Goal: Transaction & Acquisition: Purchase product/service

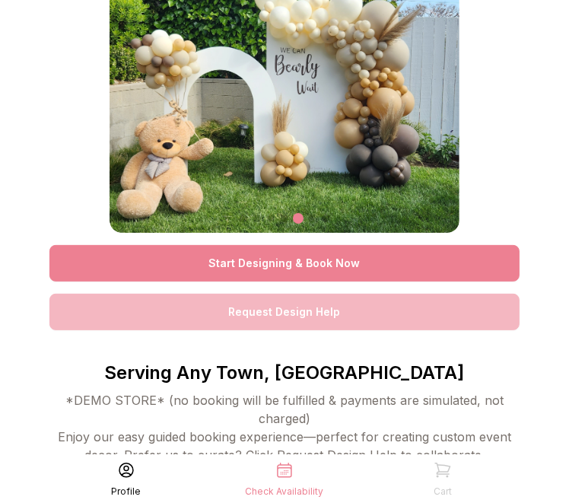
scroll to position [84, 0]
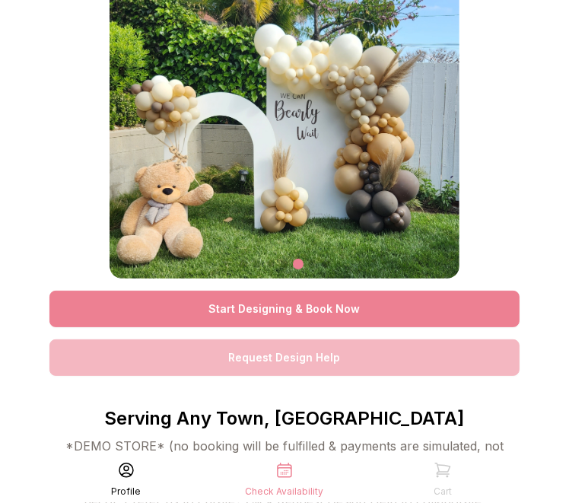
click at [314, 313] on link "Start Designing & Book Now" at bounding box center [284, 309] width 470 height 37
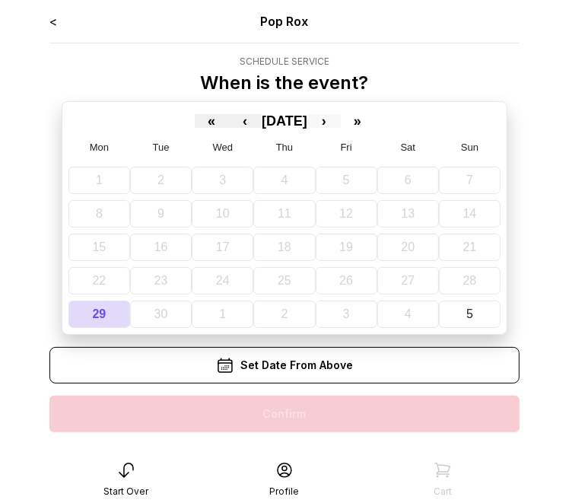
click at [341, 118] on button "›" at bounding box center [323, 121] width 33 height 14
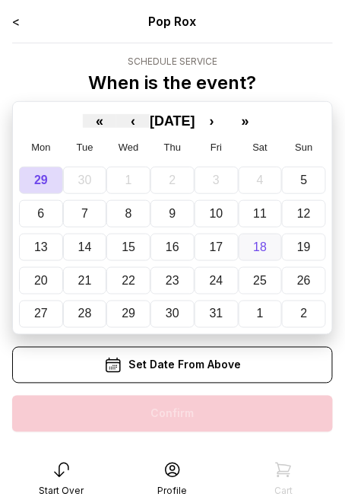
click at [264, 243] on abbr "18" at bounding box center [260, 246] width 14 height 13
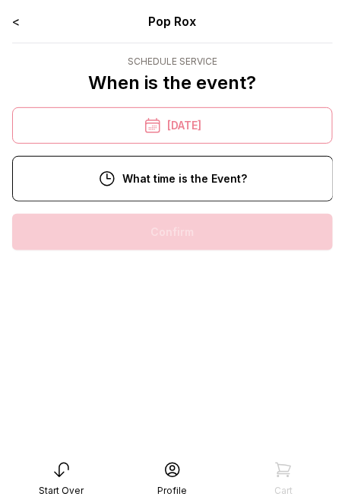
click at [186, 373] on div "1:00 pm" at bounding box center [172, 378] width 297 height 37
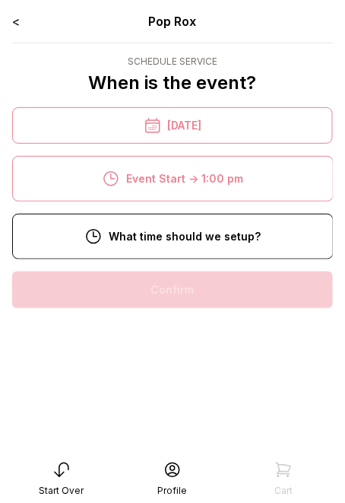
click at [198, 385] on div "10:00 am" at bounding box center [172, 387] width 297 height 37
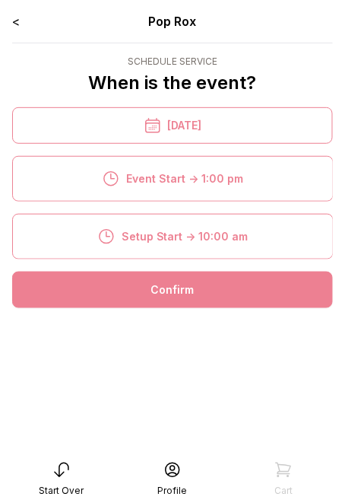
click at [182, 286] on div "Confirm" at bounding box center [172, 290] width 321 height 37
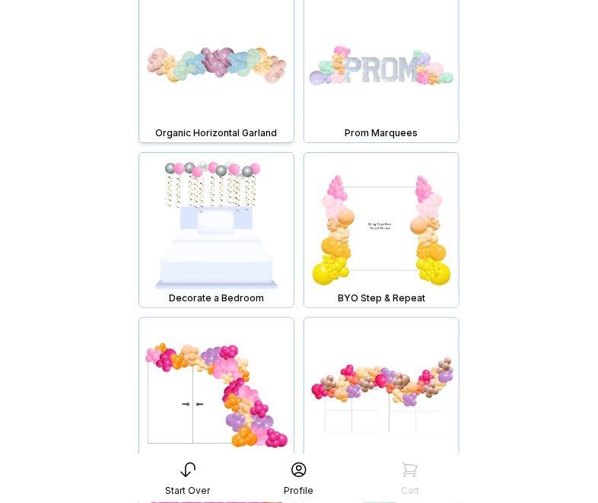
scroll to position [5279, 0]
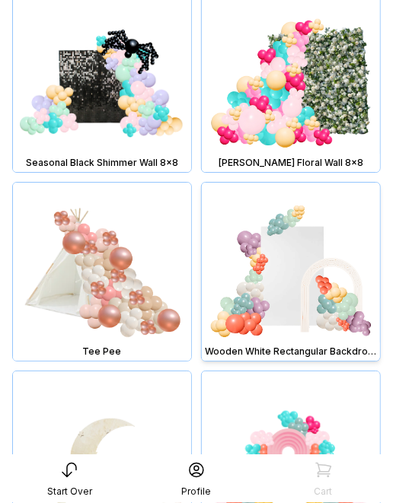
click at [299, 272] on img at bounding box center [291, 272] width 178 height 178
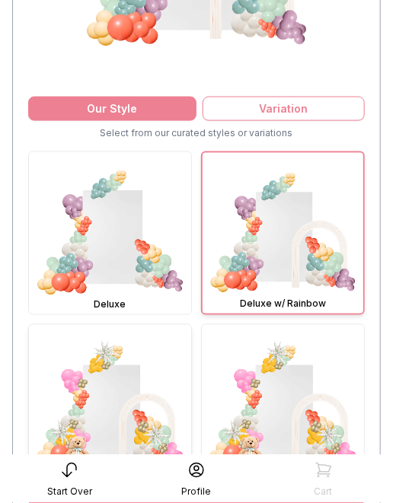
scroll to position [298, 0]
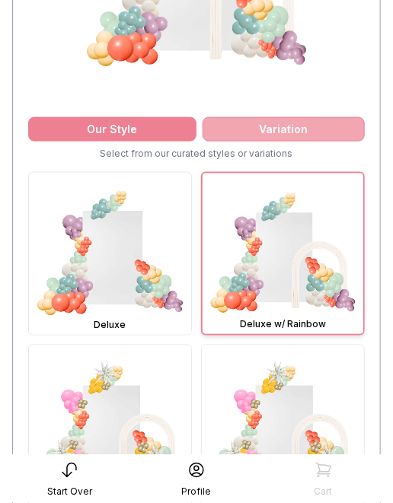
click at [275, 130] on div "Variation" at bounding box center [283, 129] width 162 height 24
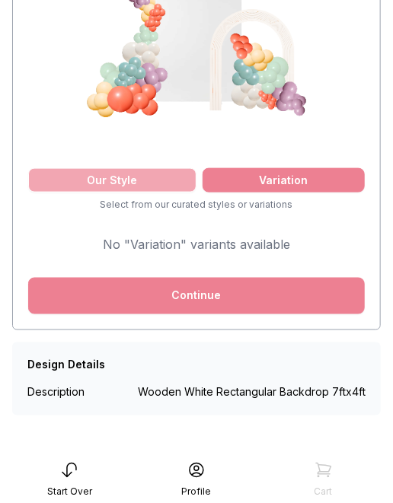
click at [126, 186] on div "Our Style" at bounding box center [112, 180] width 168 height 24
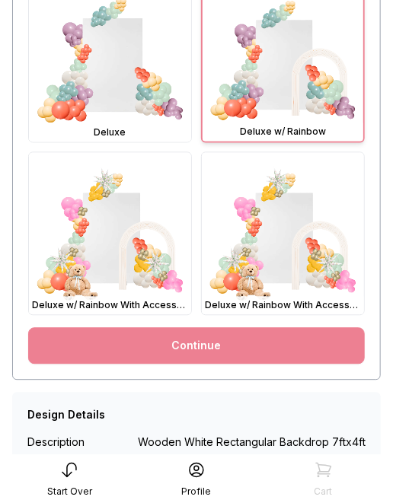
scroll to position [542, 0]
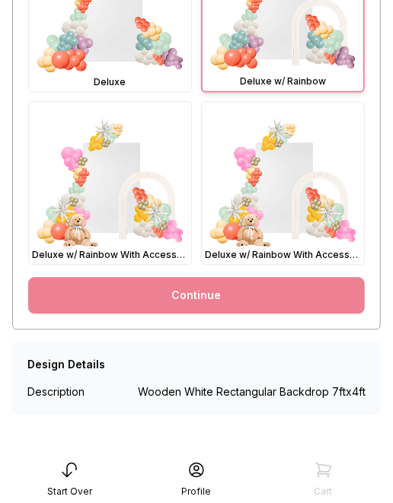
click at [221, 294] on link "Continue" at bounding box center [196, 295] width 336 height 37
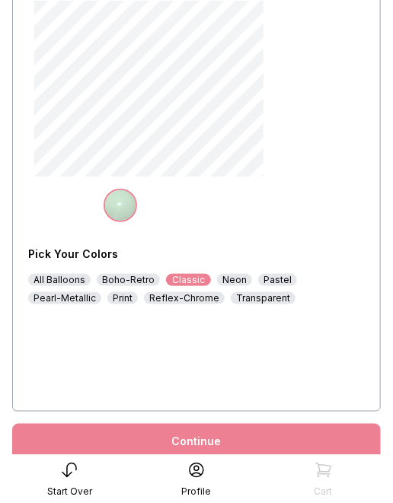
scroll to position [157, 0]
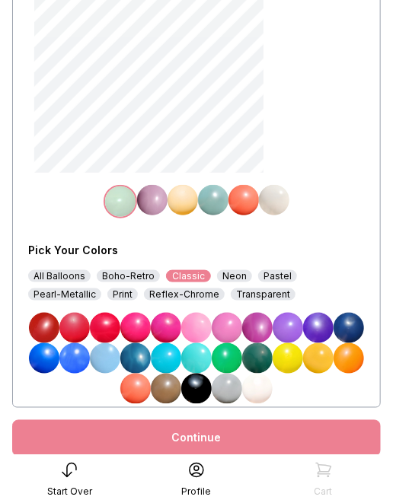
click at [132, 276] on div "Boho-Retro" at bounding box center [128, 276] width 63 height 12
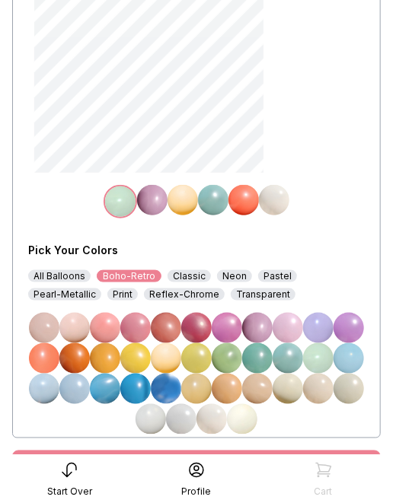
click at [137, 360] on img at bounding box center [135, 358] width 30 height 30
click at [151, 202] on img at bounding box center [152, 200] width 30 height 30
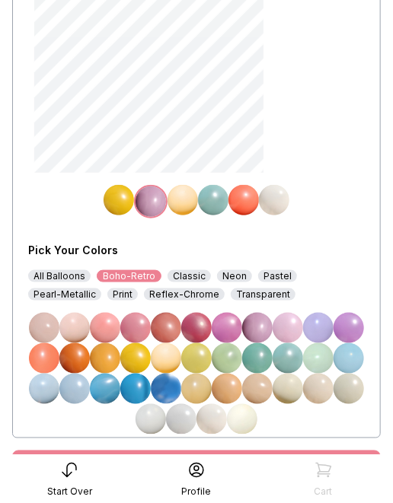
click at [222, 358] on img at bounding box center [226, 358] width 30 height 30
click at [187, 204] on img at bounding box center [182, 200] width 30 height 30
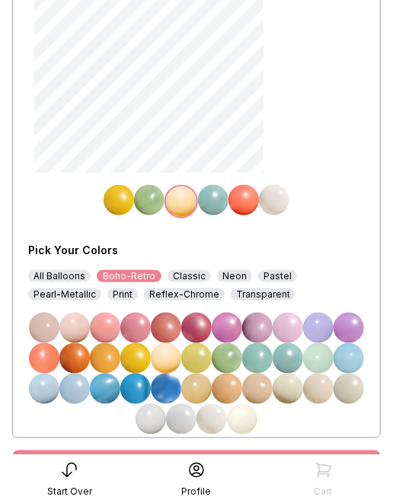
click at [263, 351] on img at bounding box center [257, 358] width 30 height 30
click at [219, 200] on img at bounding box center [213, 200] width 30 height 30
click at [144, 297] on div "Reflex-Chrome" at bounding box center [184, 294] width 81 height 12
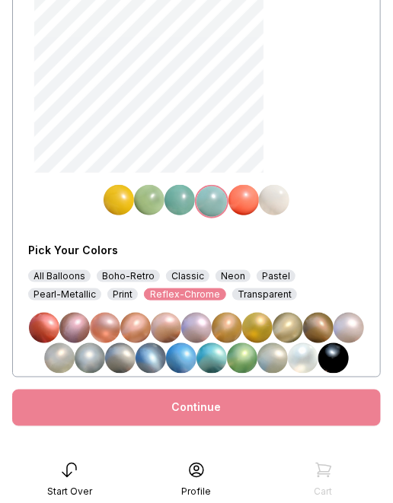
click at [248, 201] on img at bounding box center [243, 200] width 30 height 30
click at [296, 326] on img at bounding box center [287, 328] width 30 height 30
click at [272, 196] on img at bounding box center [274, 200] width 30 height 30
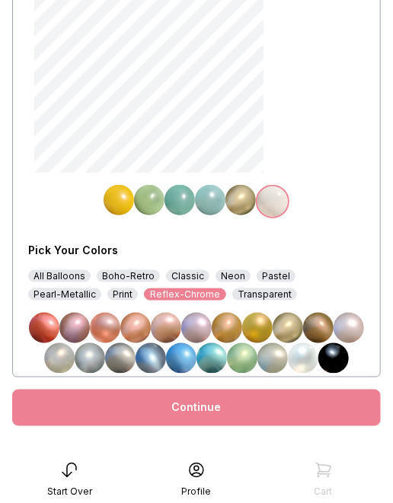
click at [244, 357] on img at bounding box center [242, 358] width 30 height 30
click at [227, 412] on div "Continue" at bounding box center [196, 408] width 368 height 37
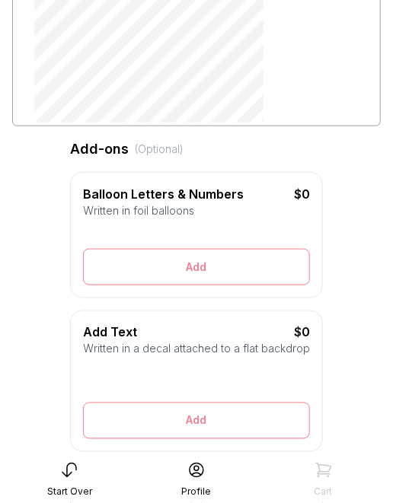
scroll to position [208, 0]
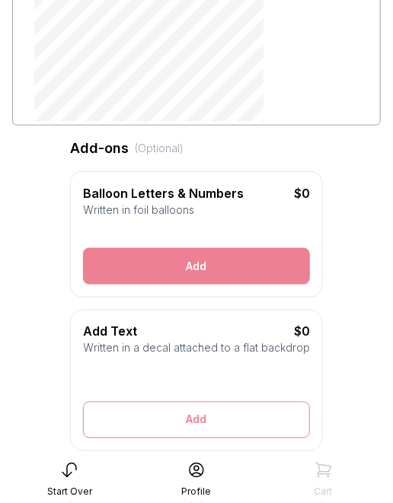
click at [196, 262] on button "Add" at bounding box center [196, 266] width 227 height 37
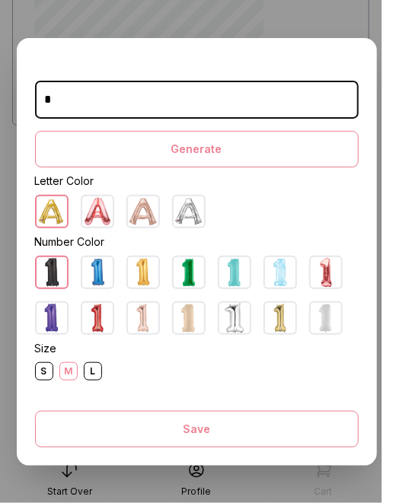
type input "*"
click at [187, 270] on img at bounding box center [188, 272] width 30 height 30
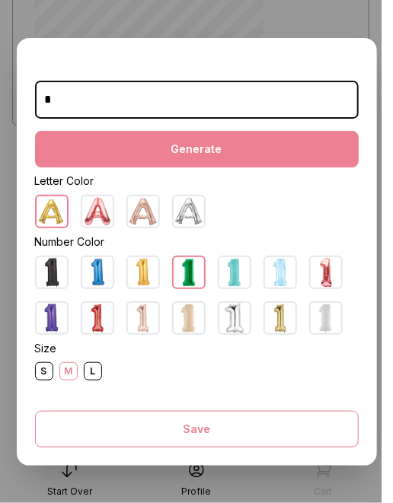
click at [188, 138] on button "Generate" at bounding box center [196, 149] width 323 height 37
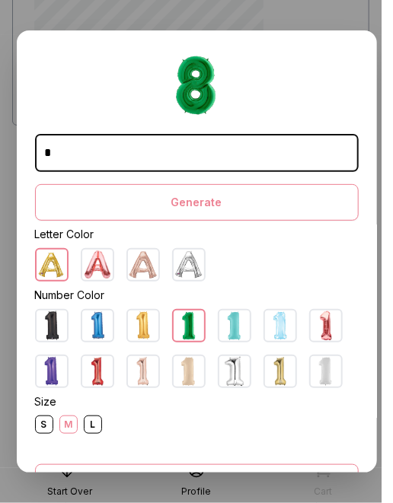
scroll to position [45, 0]
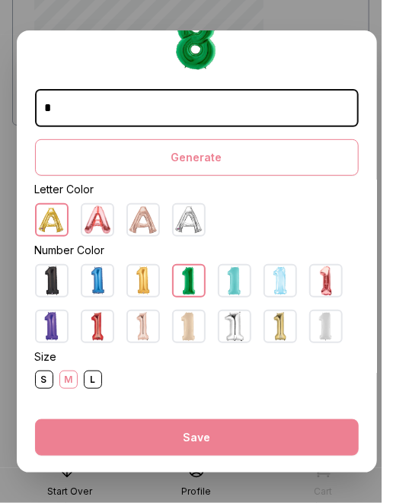
click at [170, 447] on button "Save" at bounding box center [196, 437] width 323 height 37
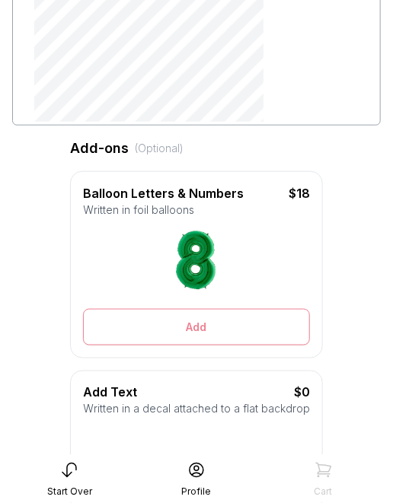
scroll to position [49, 0]
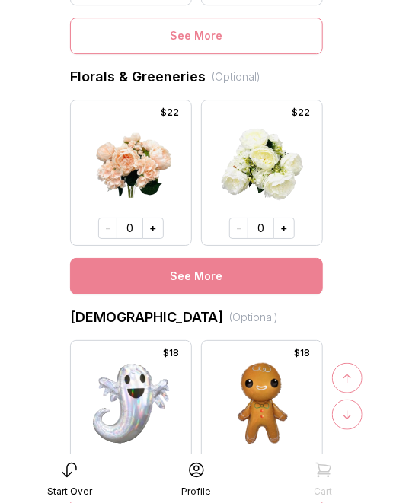
click at [170, 282] on button "See More" at bounding box center [196, 276] width 253 height 37
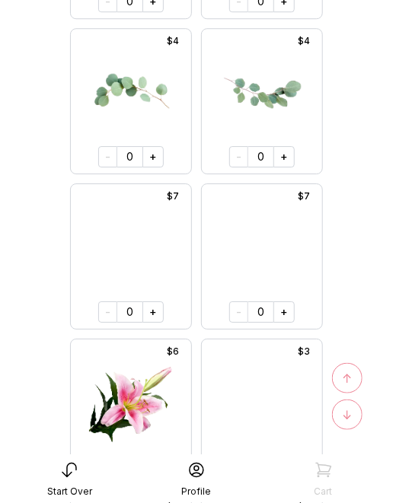
scroll to position [3000, 0]
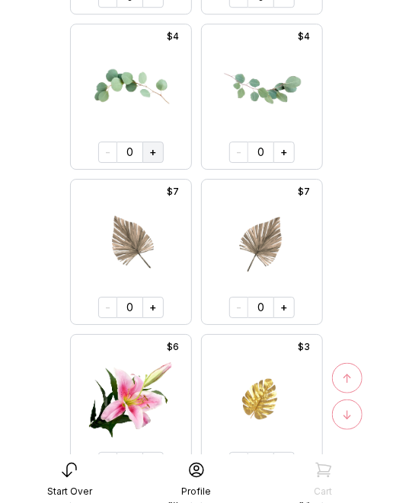
click at [153, 154] on button "+" at bounding box center [152, 151] width 21 height 21
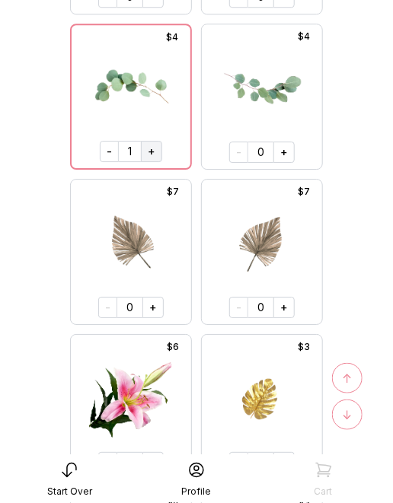
click at [153, 154] on button "+" at bounding box center [151, 151] width 21 height 21
click at [153, 154] on button "+" at bounding box center [152, 151] width 21 height 21
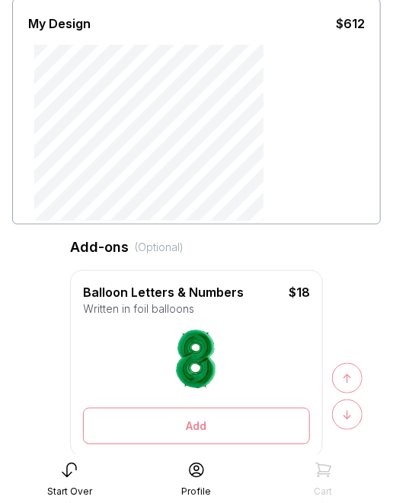
scroll to position [0, 0]
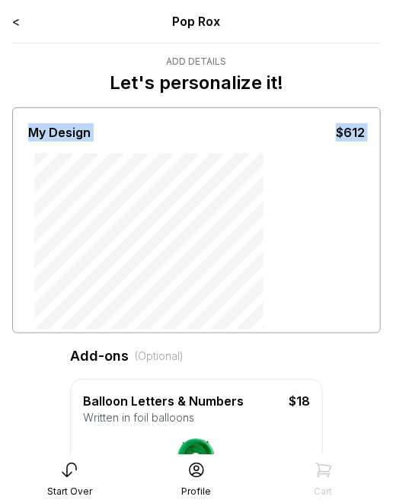
click at [49, 178] on div "My Design $612" at bounding box center [196, 220] width 368 height 226
click at [30, 149] on div "My Design $612" at bounding box center [196, 220] width 368 height 226
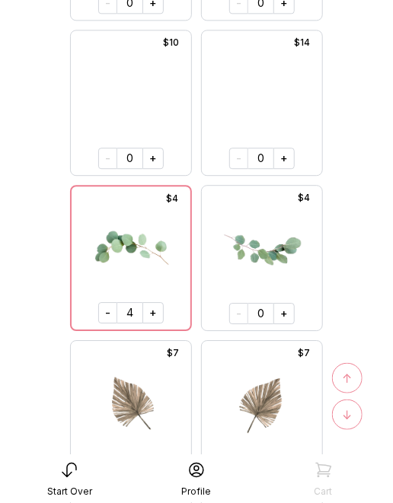
scroll to position [2859, 0]
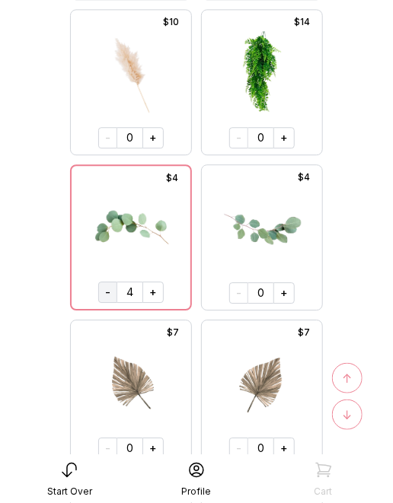
click at [107, 291] on button "-" at bounding box center [107, 291] width 19 height 21
click at [107, 291] on button "-" at bounding box center [108, 291] width 19 height 21
click at [107, 291] on button "-" at bounding box center [109, 291] width 19 height 21
click at [153, 291] on button "+" at bounding box center [152, 291] width 21 height 21
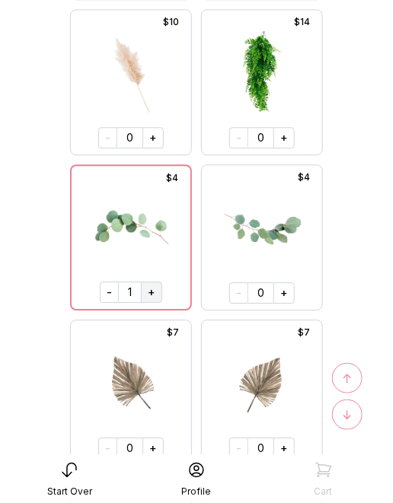
click at [153, 291] on button "+" at bounding box center [151, 291] width 21 height 21
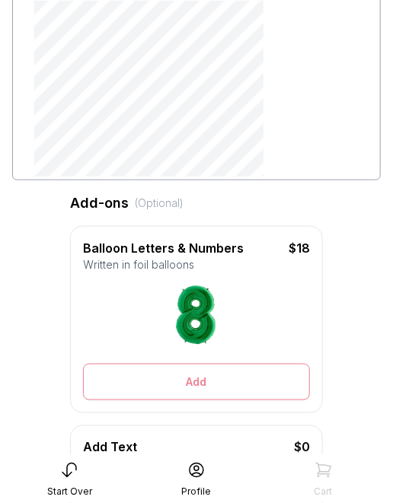
scroll to position [0, 0]
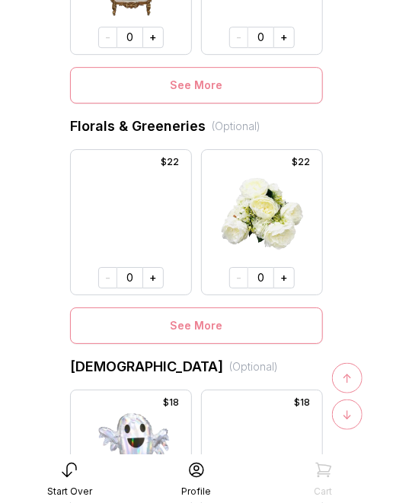
scroll to position [858, 0]
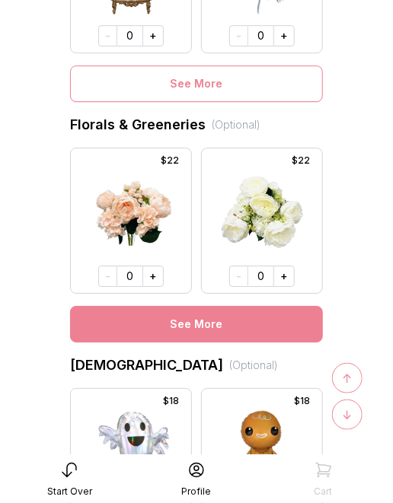
click at [148, 339] on button "See More" at bounding box center [196, 324] width 253 height 37
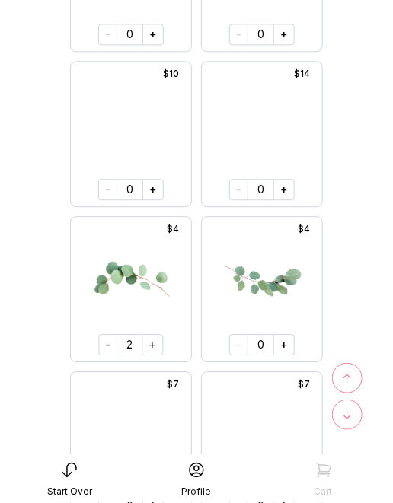
scroll to position [2815, 0]
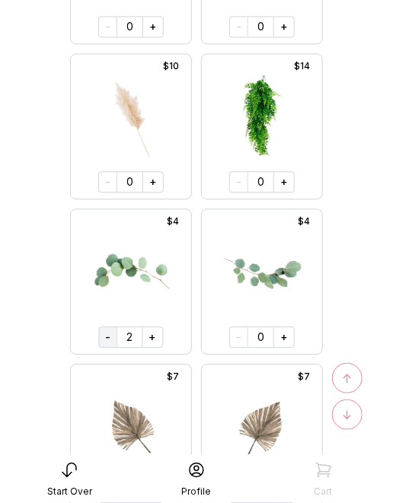
click at [112, 334] on button "-" at bounding box center [108, 336] width 19 height 21
click at [112, 334] on button "-" at bounding box center [109, 336] width 19 height 21
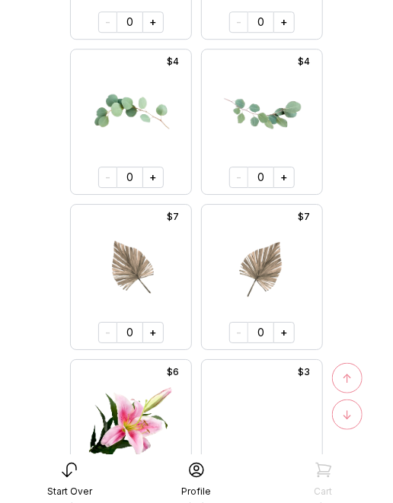
scroll to position [3024, 0]
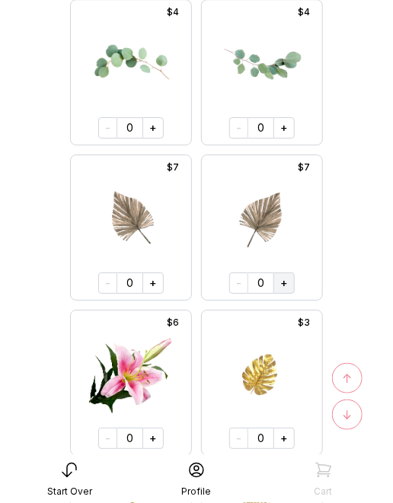
click at [280, 281] on button "+" at bounding box center [283, 282] width 21 height 21
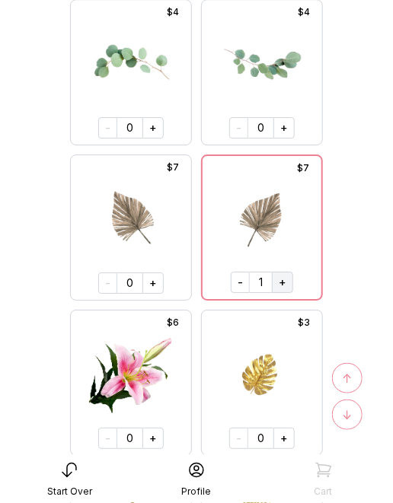
click at [280, 280] on button "+" at bounding box center [282, 282] width 21 height 21
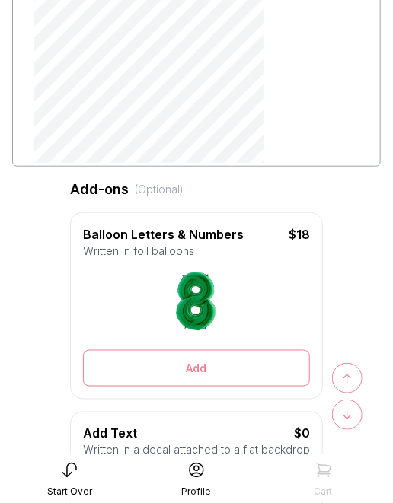
scroll to position [0, 0]
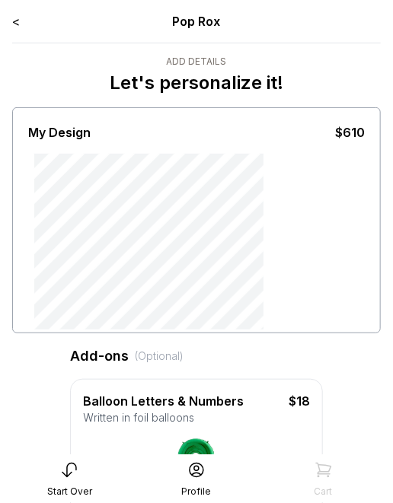
click at [49, 163] on div "My Design $610" at bounding box center [196, 220] width 368 height 226
click at [65, 173] on div "My Design $610" at bounding box center [196, 220] width 368 height 226
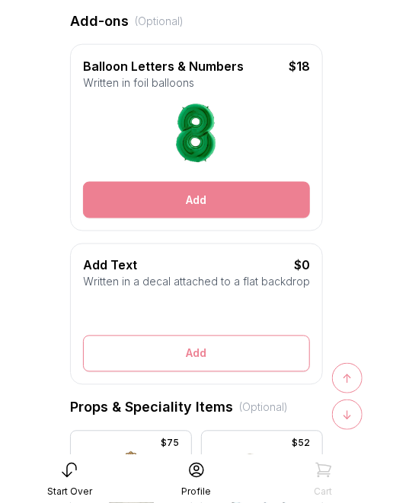
scroll to position [380, 0]
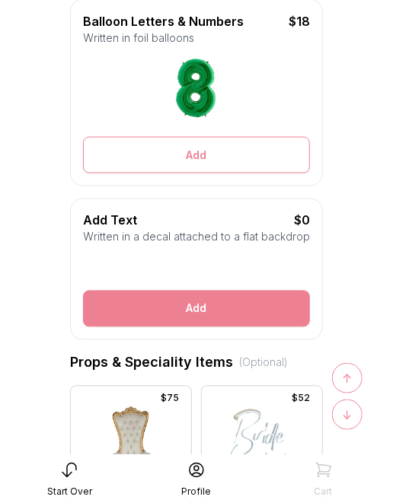
click at [157, 312] on button "Add" at bounding box center [196, 309] width 227 height 37
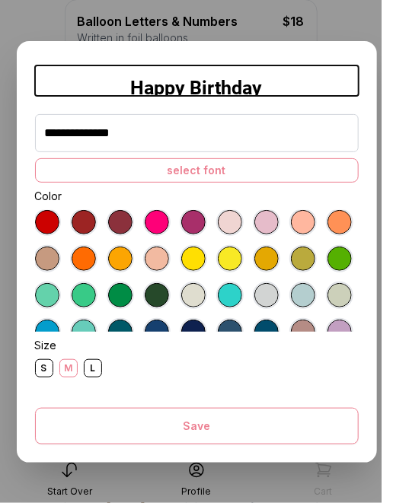
type input "**********"
click at [154, 297] on div at bounding box center [157, 295] width 24 height 24
click at [171, 168] on div "select font" at bounding box center [196, 170] width 323 height 24
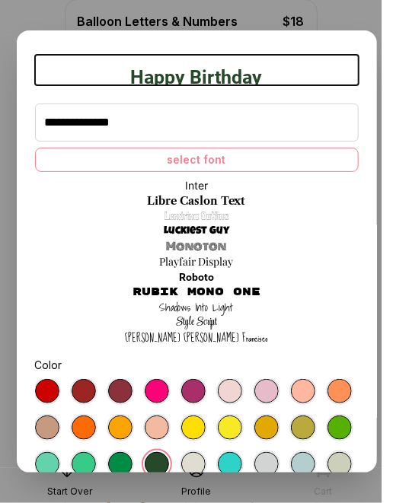
click at [213, 308] on link "Shadows Into Light" at bounding box center [197, 307] width 74 height 15
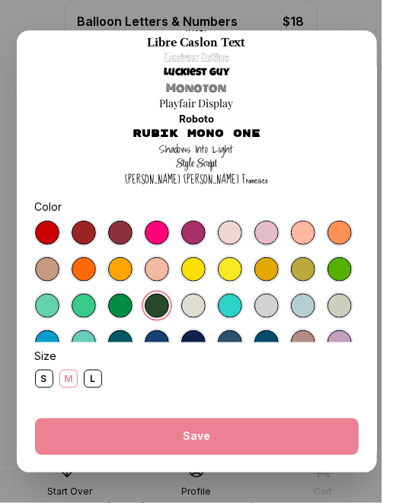
click at [200, 437] on button "Save" at bounding box center [196, 436] width 323 height 37
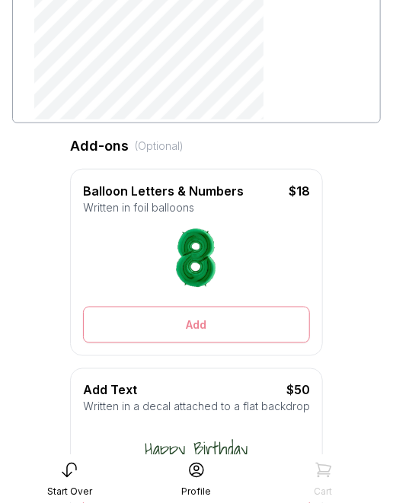
scroll to position [0, 0]
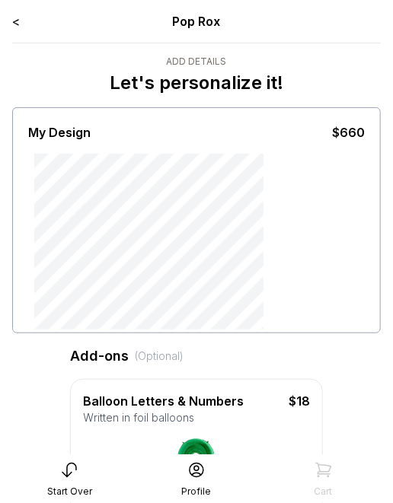
click at [68, 181] on div "My Design $660" at bounding box center [196, 220] width 368 height 226
click at [81, 179] on div "My Design $660" at bounding box center [196, 220] width 368 height 226
click at [65, 167] on div "My Design $660" at bounding box center [196, 220] width 368 height 226
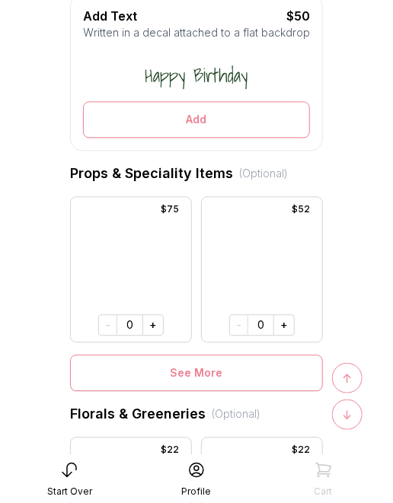
scroll to position [601, 0]
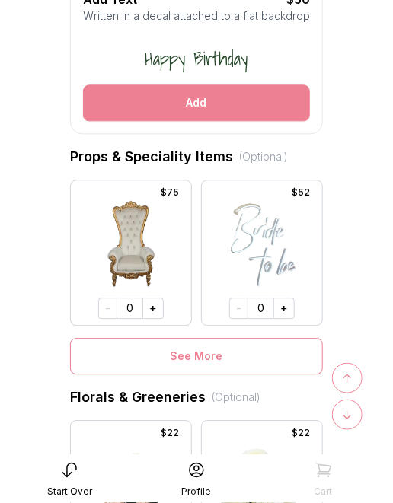
click at [184, 112] on button "Add" at bounding box center [196, 102] width 227 height 37
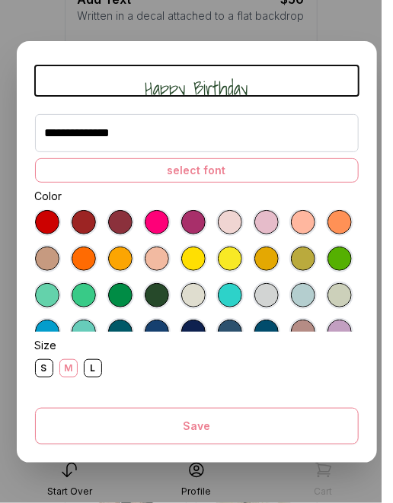
click at [90, 370] on div "L" at bounding box center [93, 368] width 18 height 18
click at [156, 292] on div at bounding box center [157, 295] width 24 height 24
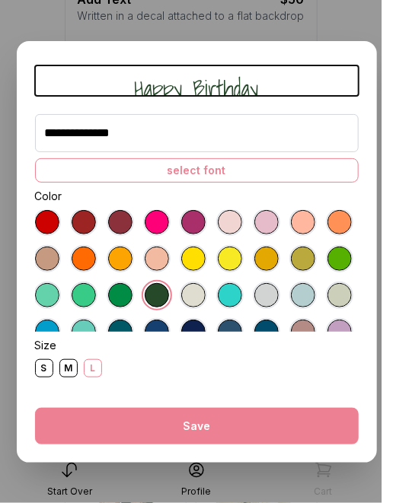
click at [184, 427] on button "Save" at bounding box center [196, 426] width 323 height 37
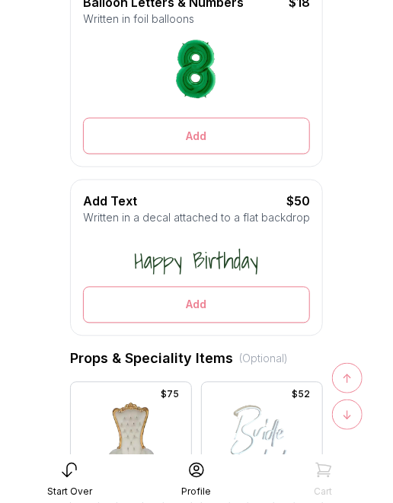
scroll to position [416, 0]
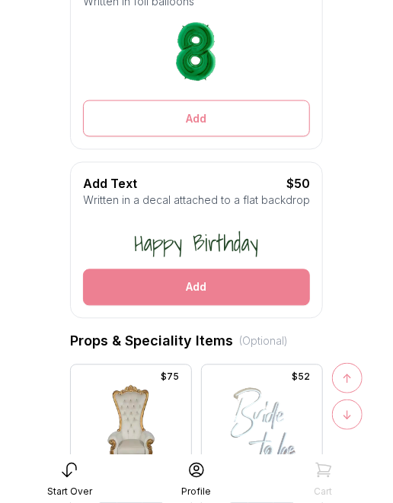
click at [161, 291] on button "Add" at bounding box center [196, 287] width 227 height 37
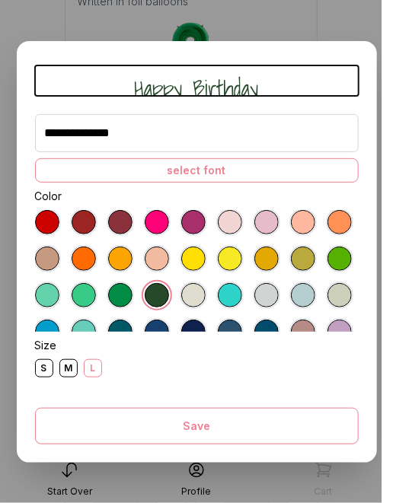
click at [45, 364] on div "S" at bounding box center [44, 368] width 18 height 18
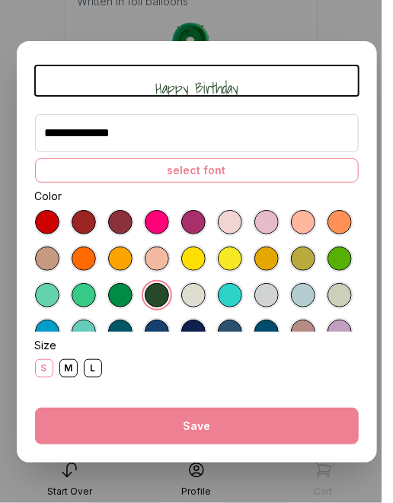
click at [184, 422] on button "Save" at bounding box center [196, 426] width 323 height 37
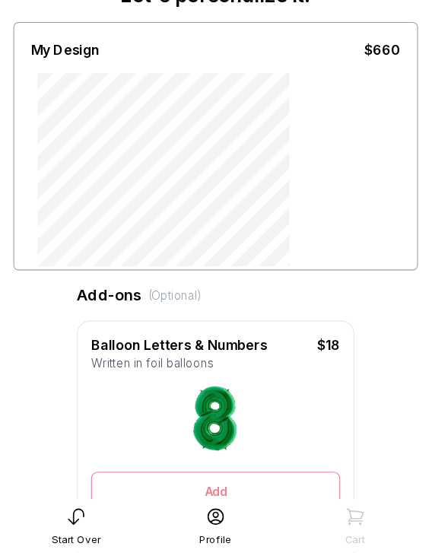
scroll to position [0, 0]
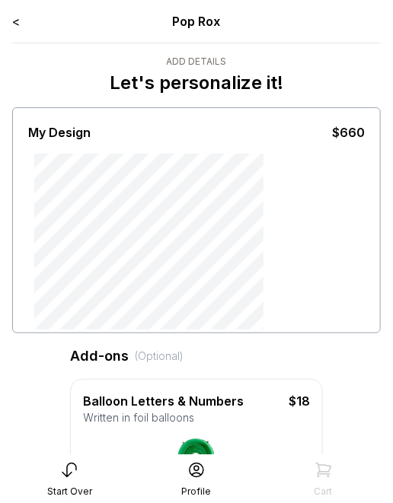
click at [88, 172] on div "My Design $660" at bounding box center [196, 220] width 368 height 226
click at [42, 148] on div "My Design $660" at bounding box center [196, 220] width 368 height 226
click at [46, 158] on div "My Design $660" at bounding box center [196, 220] width 368 height 226
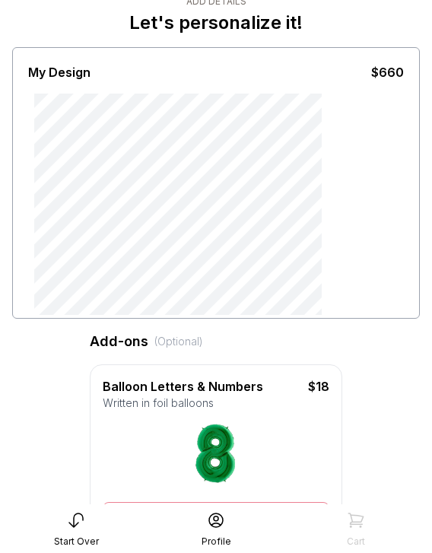
scroll to position [88, 0]
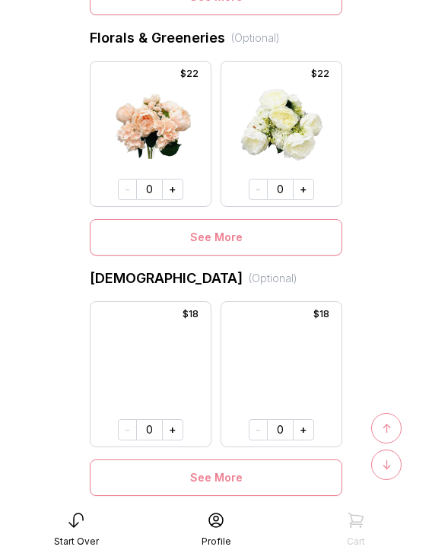
scroll to position [1204, 0]
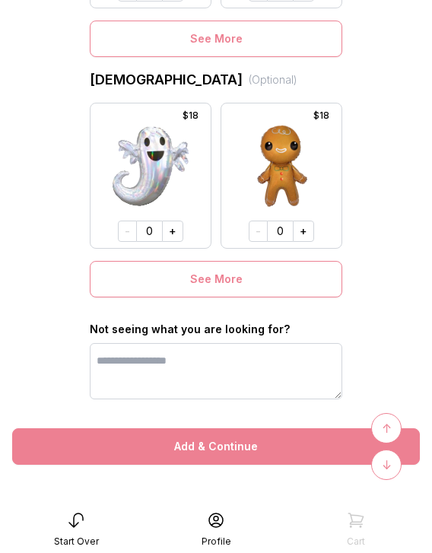
click at [261, 455] on button "Add & Continue" at bounding box center [216, 446] width 408 height 37
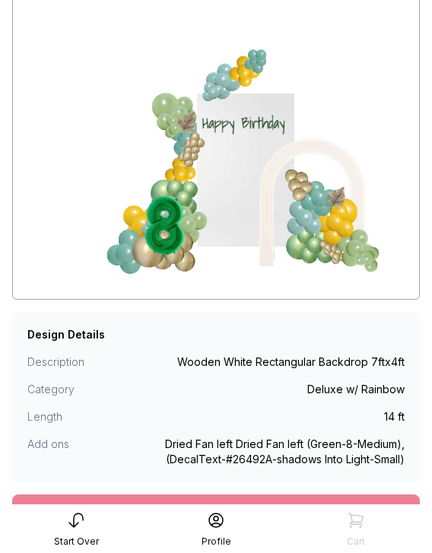
scroll to position [189, 0]
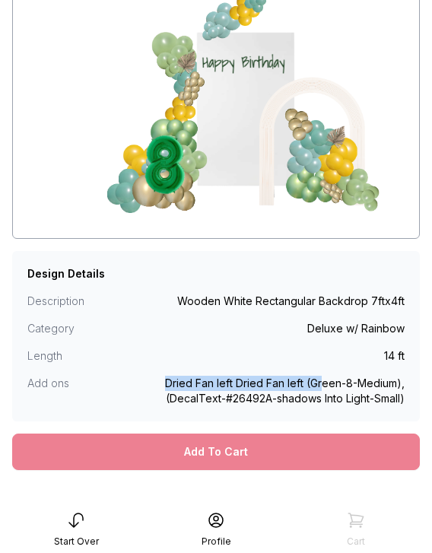
drag, startPoint x: 167, startPoint y: 384, endPoint x: 324, endPoint y: 381, distance: 157.5
click at [324, 381] on div "Dried Fan left Dried Fan left (Green-8-Medium), (DecalText-#26492A-shadows Into…" at bounding box center [263, 391] width 283 height 30
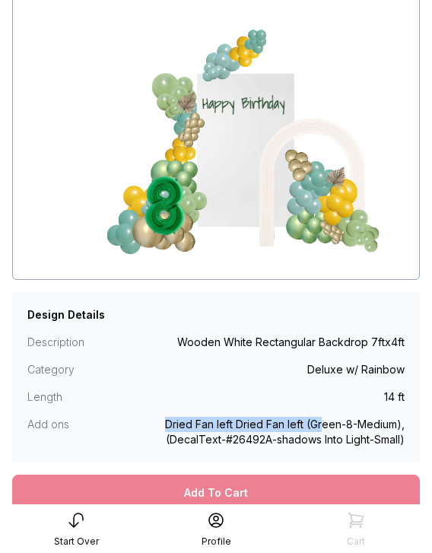
scroll to position [224, 0]
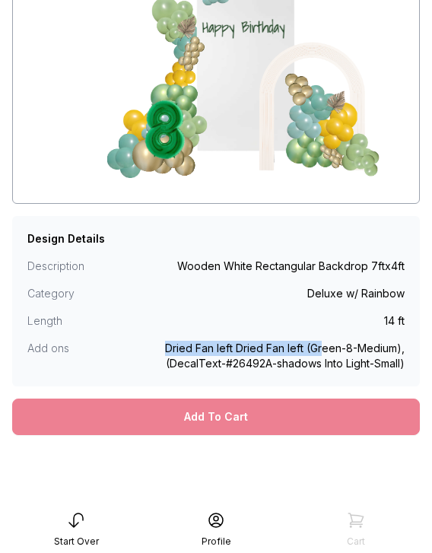
click at [224, 413] on div "Add To Cart" at bounding box center [216, 417] width 408 height 37
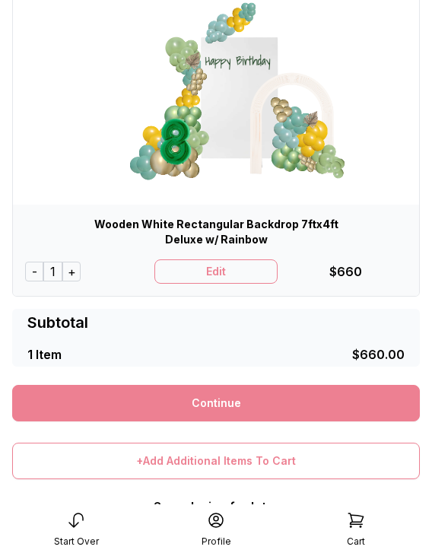
scroll to position [170, 0]
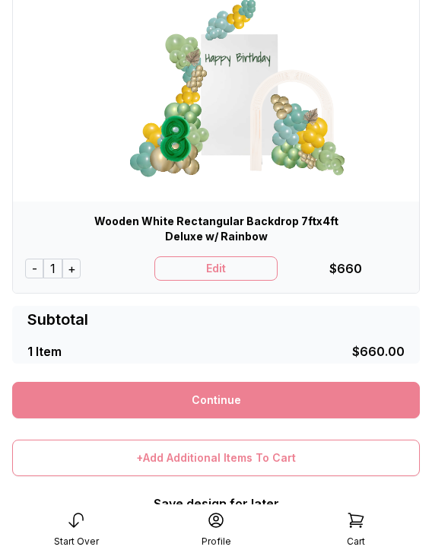
click at [217, 395] on link "Continue" at bounding box center [216, 400] width 408 height 37
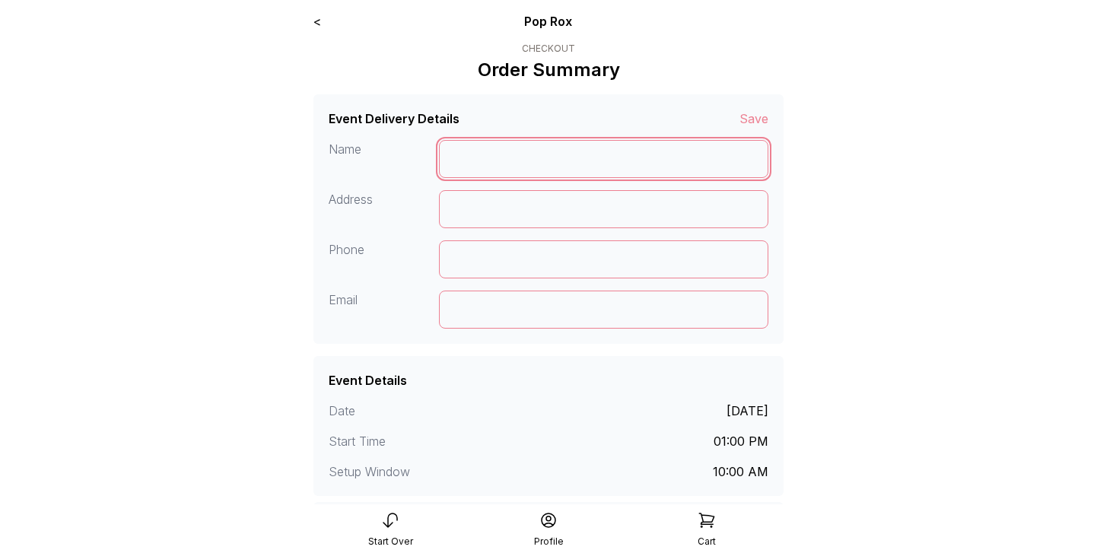
click at [431, 163] on input at bounding box center [604, 159] width 330 height 38
type input "*****"
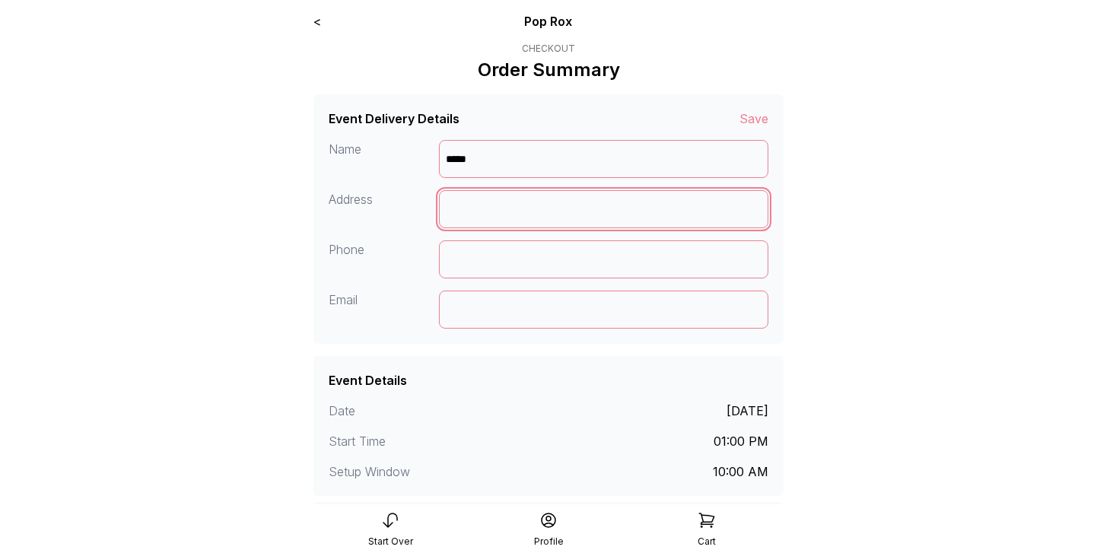
click at [431, 213] on input at bounding box center [604, 209] width 330 height 38
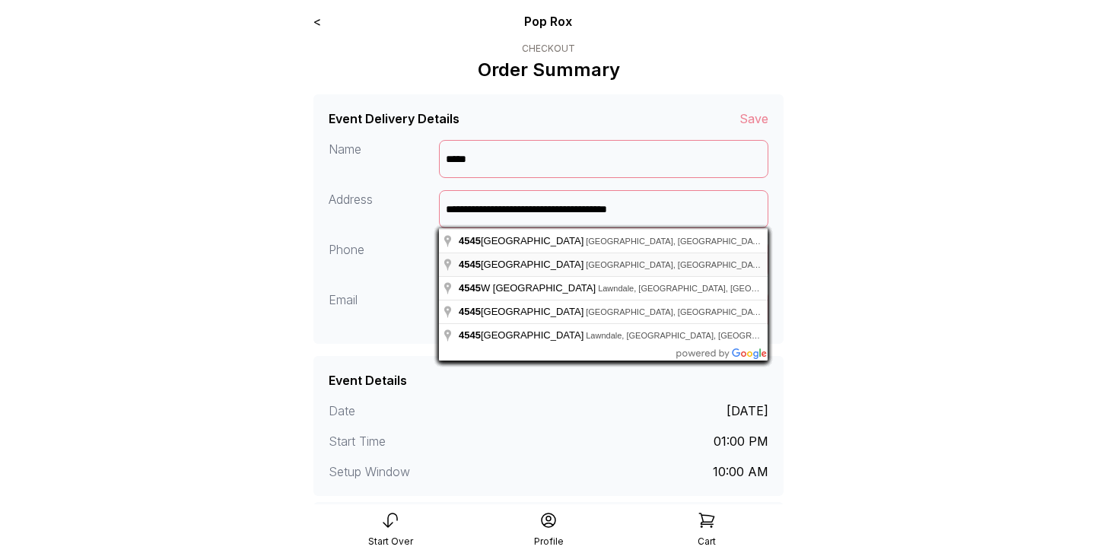
type input "**********"
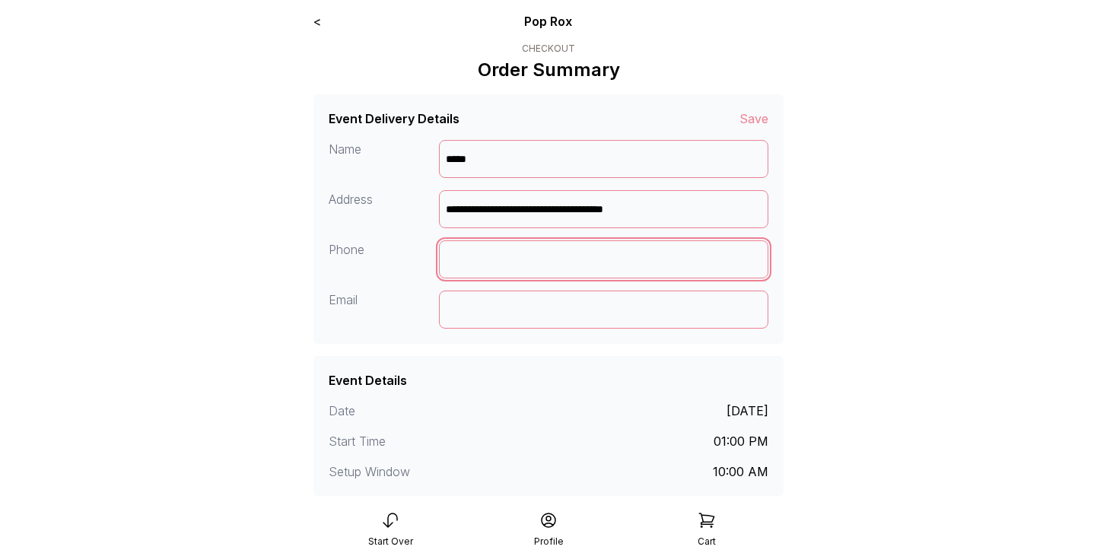
click at [431, 268] on input at bounding box center [604, 259] width 330 height 38
type input "**********"
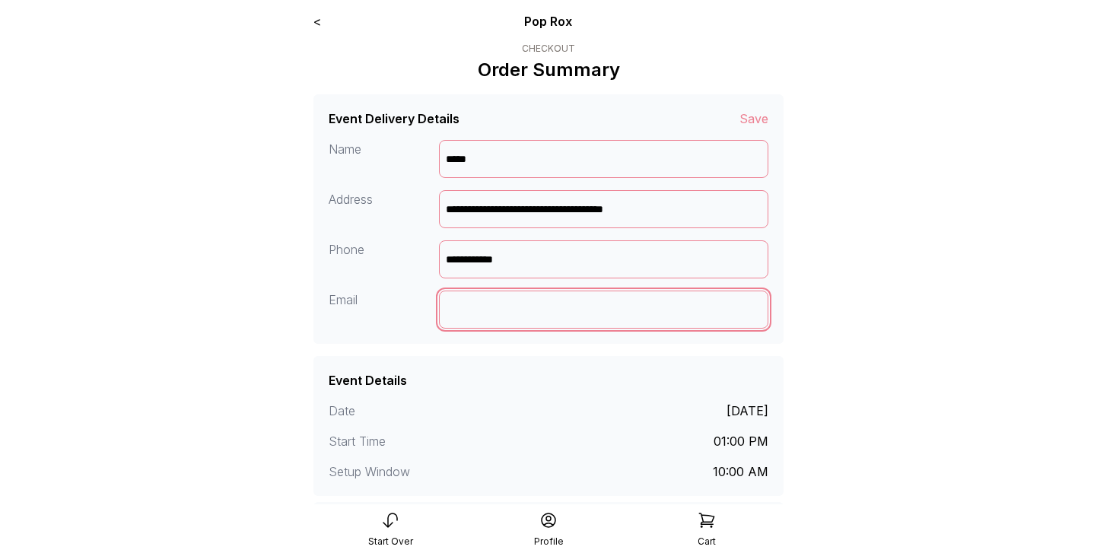
click at [431, 301] on input at bounding box center [604, 310] width 330 height 38
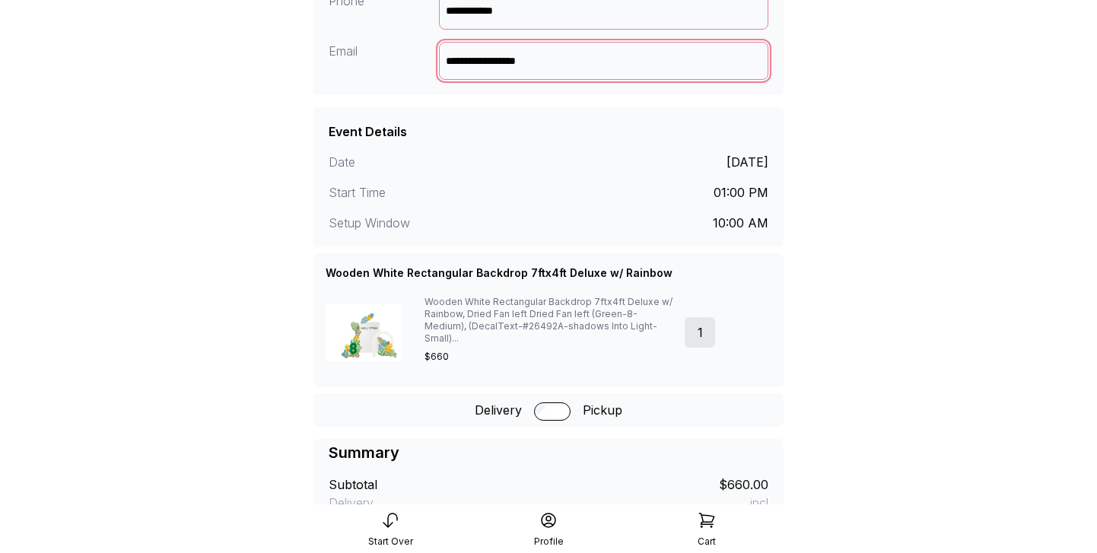
scroll to position [300, 0]
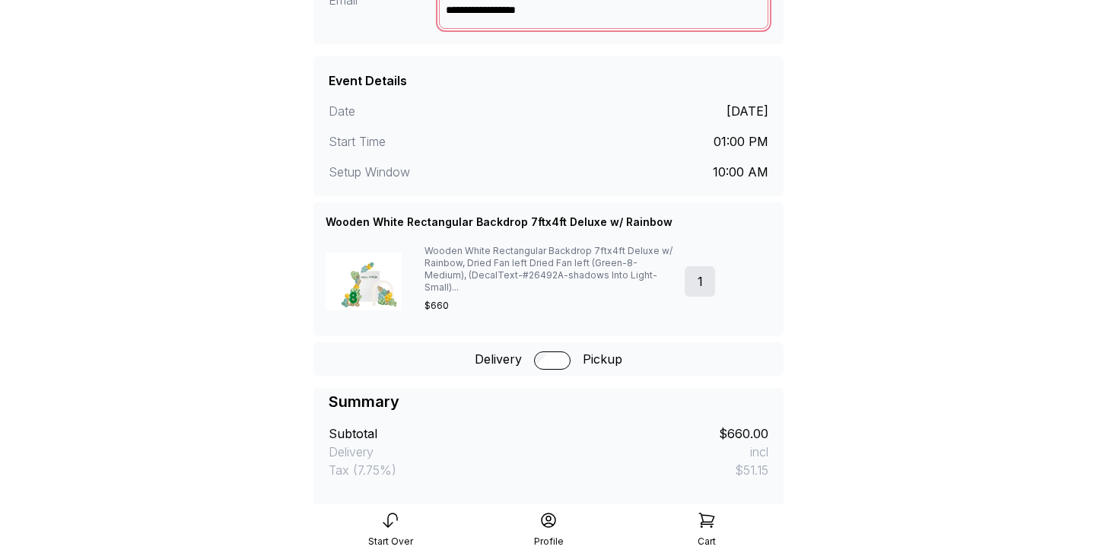
type input "**********"
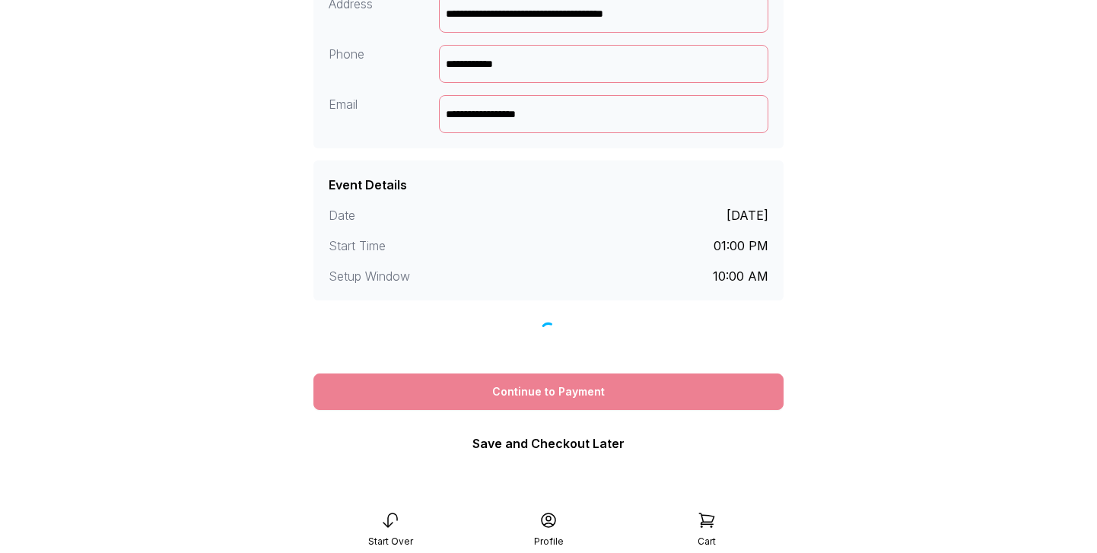
scroll to position [406, 0]
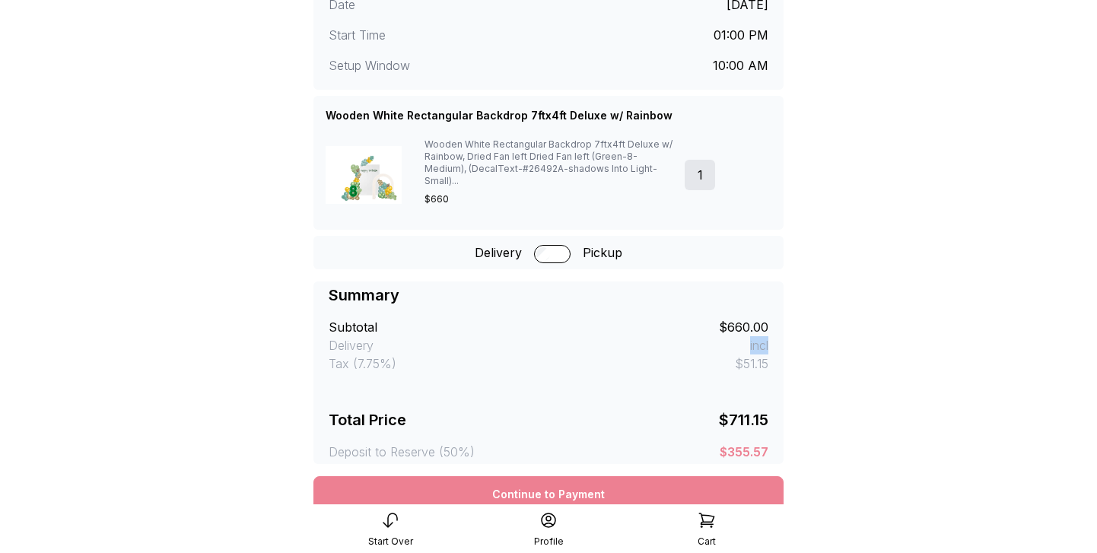
drag, startPoint x: 771, startPoint y: 334, endPoint x: 742, endPoint y: 334, distance: 28.1
click at [431, 334] on div "Summary Subtotal $660.00 Delivery incl Tax (7.75%) $51.15 Total Price $711.15 D…" at bounding box center [548, 372] width 470 height 183
drag, startPoint x: 772, startPoint y: 350, endPoint x: 722, endPoint y: 358, distance: 50.8
click at [431, 358] on div "Summary Subtotal $660.00 Delivery incl Tax (7.75%) $51.15 Total Price $711.15 D…" at bounding box center [548, 372] width 470 height 183
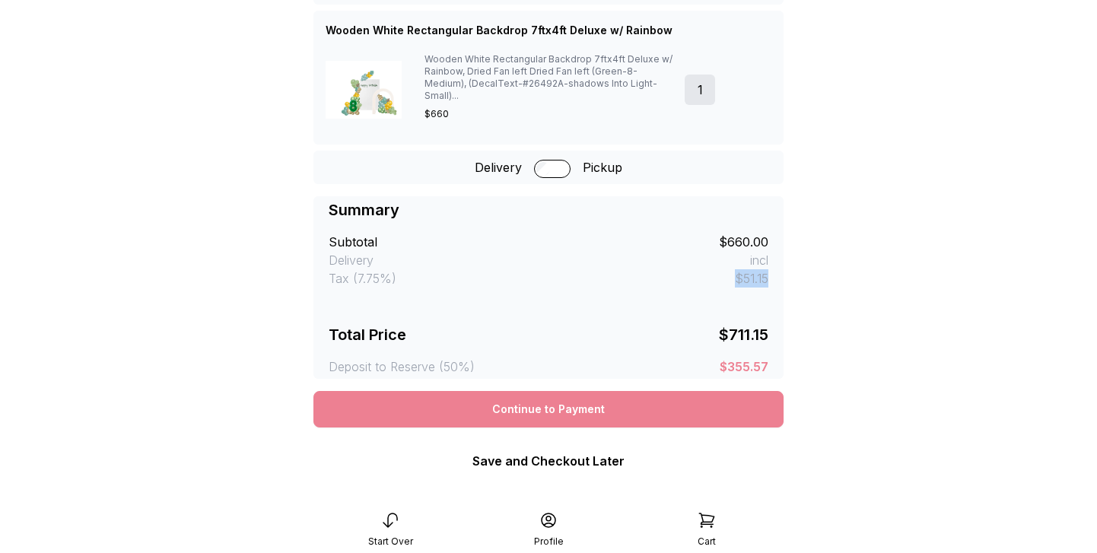
scroll to position [495, 0]
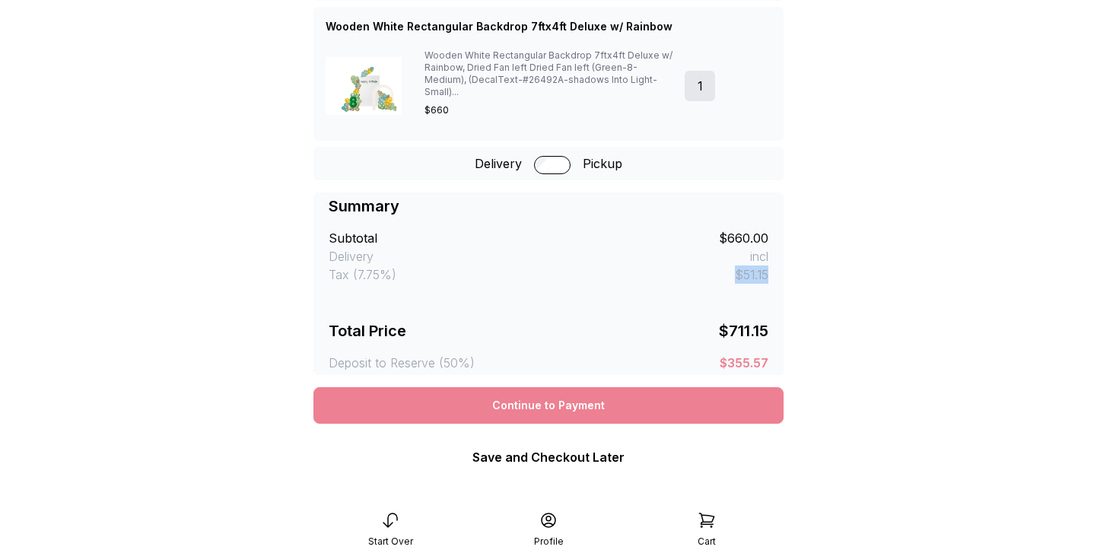
click at [431, 393] on div "Continue to Payment" at bounding box center [548, 405] width 470 height 37
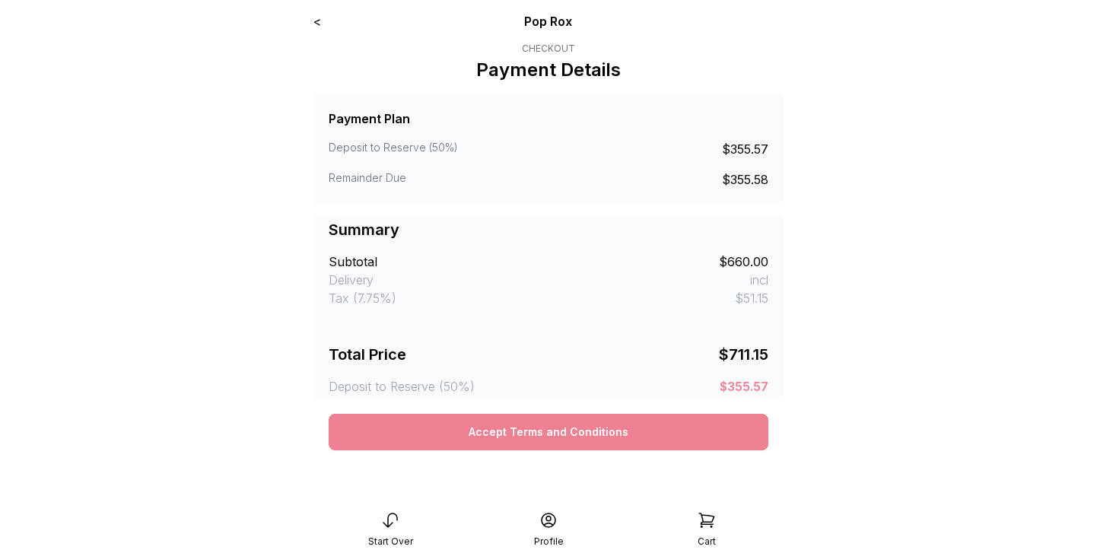
click at [585, 431] on button "Accept Terms and Conditions" at bounding box center [549, 432] width 440 height 37
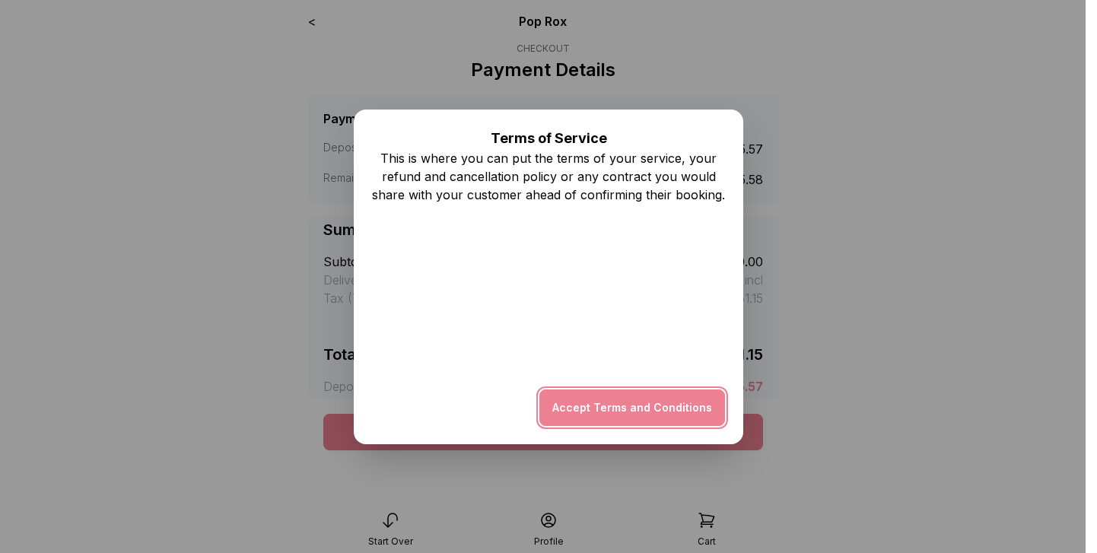
click at [631, 410] on button "Accept Terms and Conditions" at bounding box center [632, 408] width 186 height 37
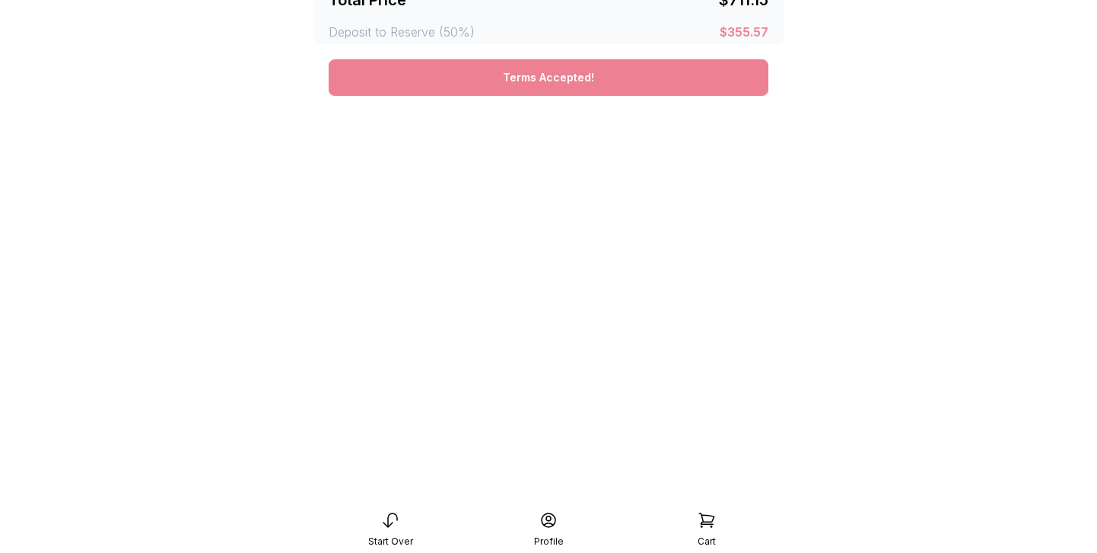
scroll to position [536, 0]
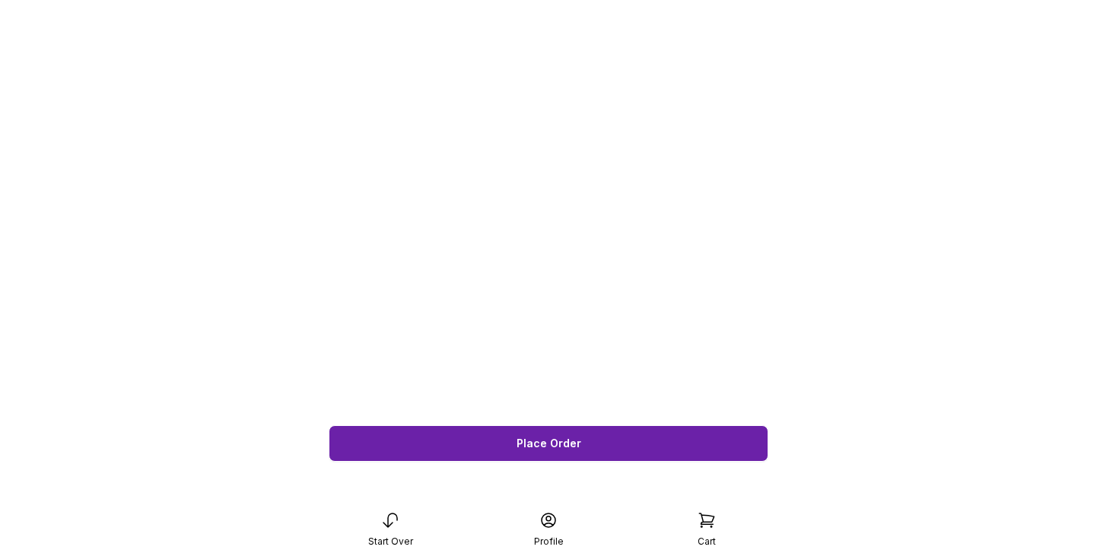
click at [549, 451] on button "Place Order" at bounding box center [549, 443] width 440 height 37
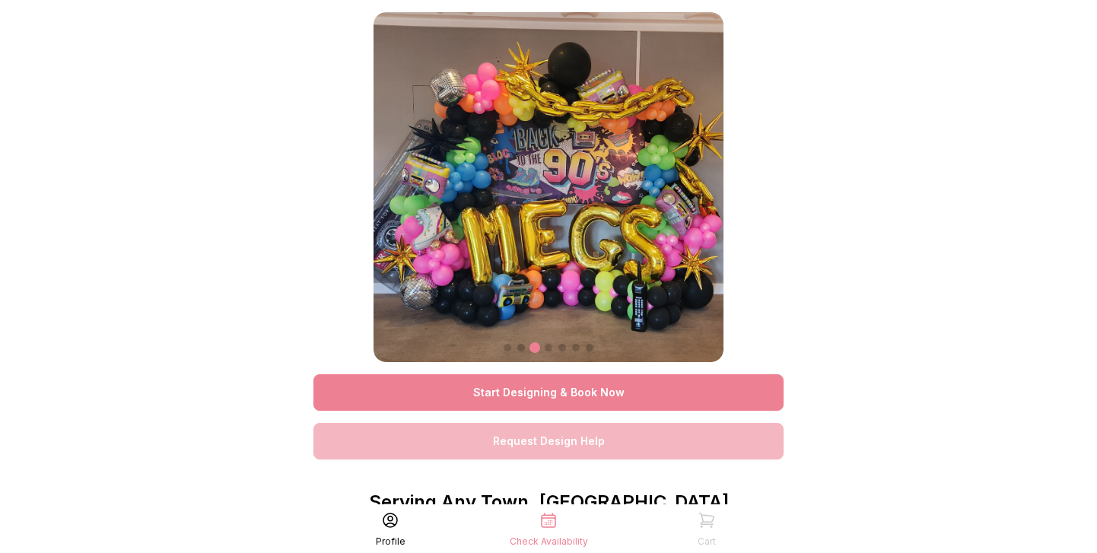
click at [597, 383] on link "Start Designing & Book Now" at bounding box center [548, 392] width 470 height 37
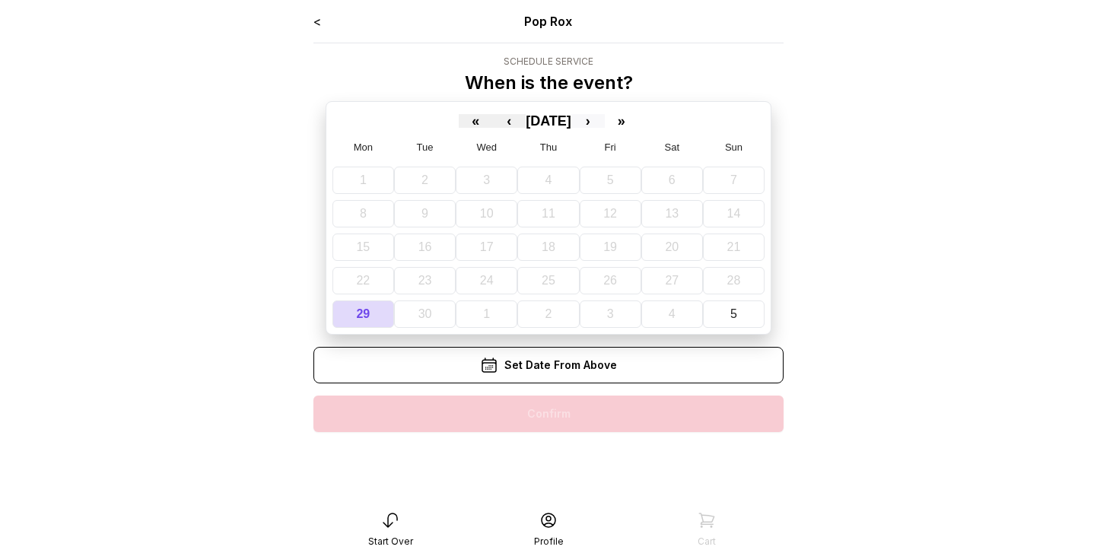
click at [605, 118] on button "›" at bounding box center [587, 121] width 33 height 14
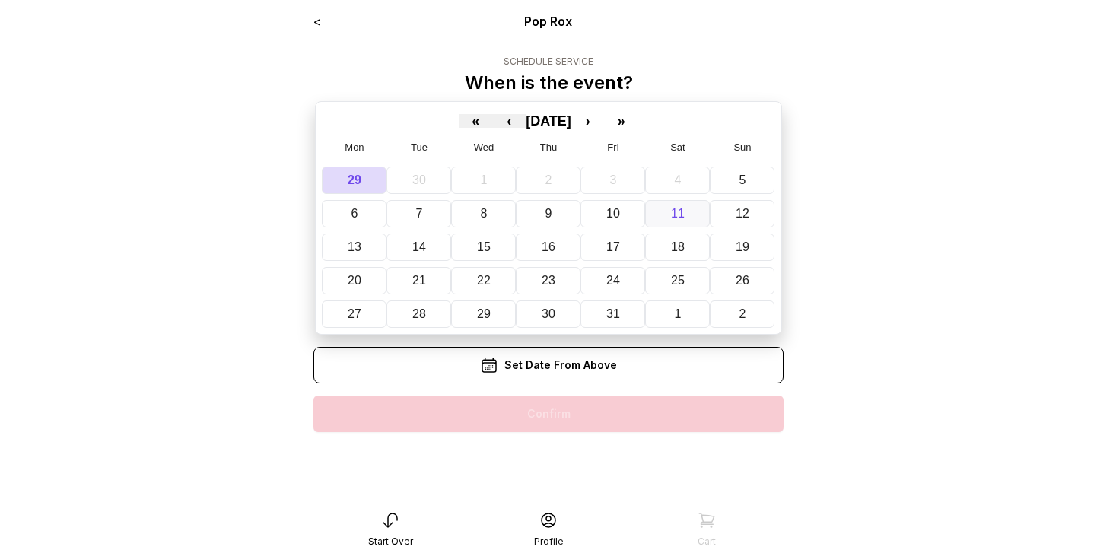
click at [678, 216] on abbr "11" at bounding box center [678, 213] width 14 height 13
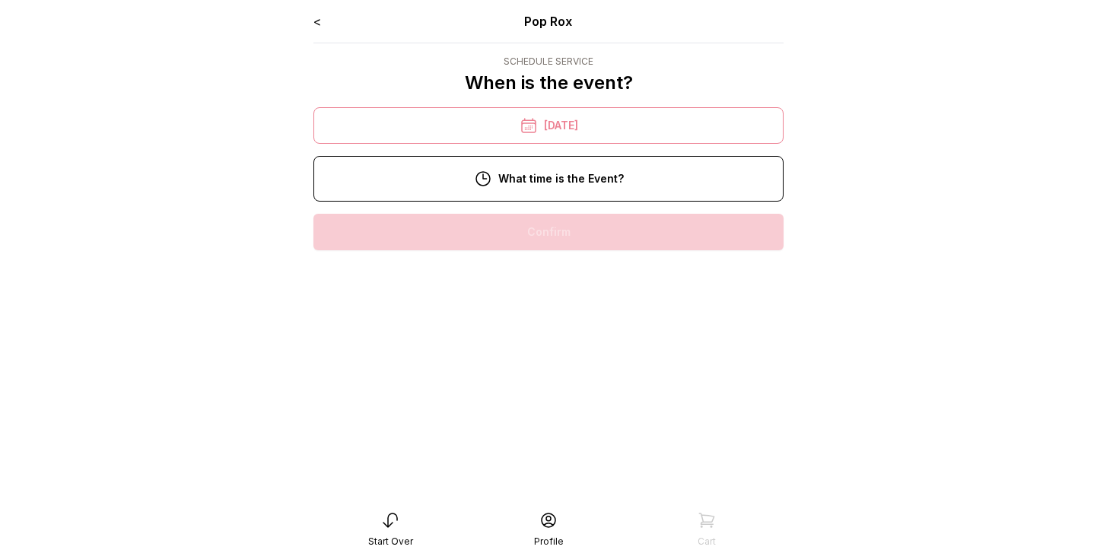
click at [599, 274] on div "11:00 am" at bounding box center [549, 280] width 446 height 37
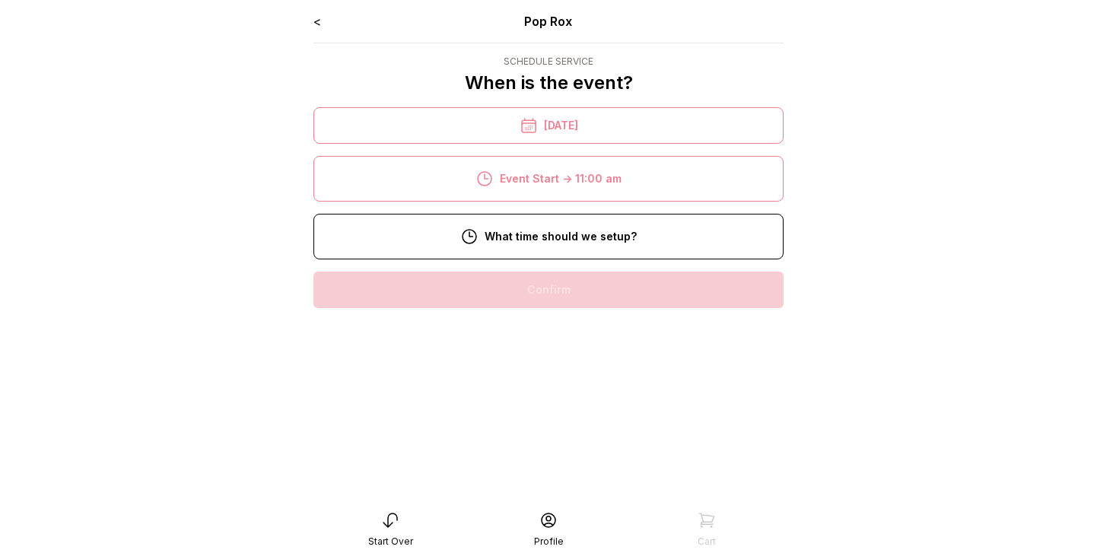
click at [601, 335] on div "9:00 am" at bounding box center [549, 338] width 446 height 37
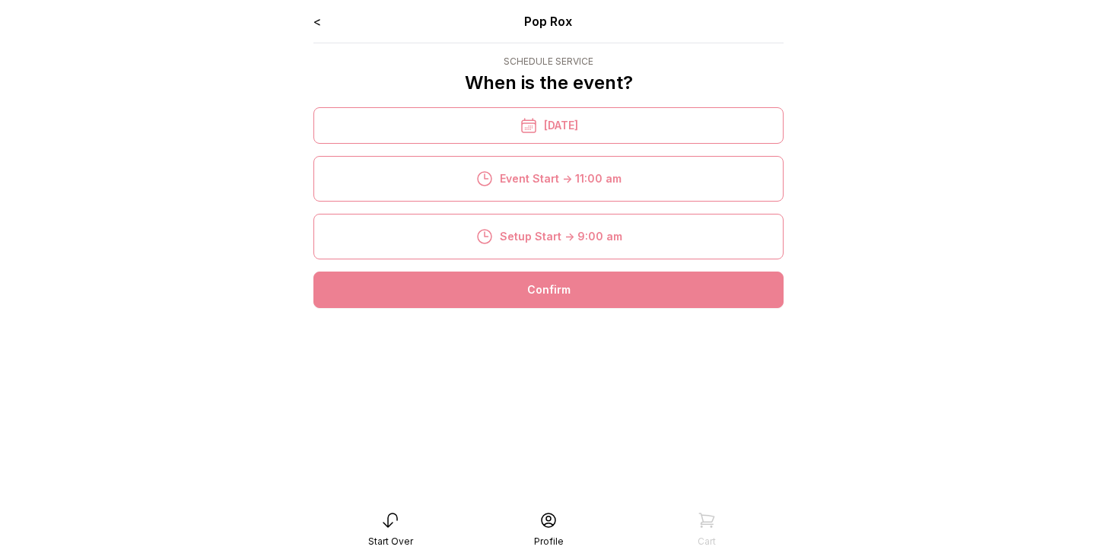
click at [593, 283] on div "Confirm" at bounding box center [548, 290] width 470 height 37
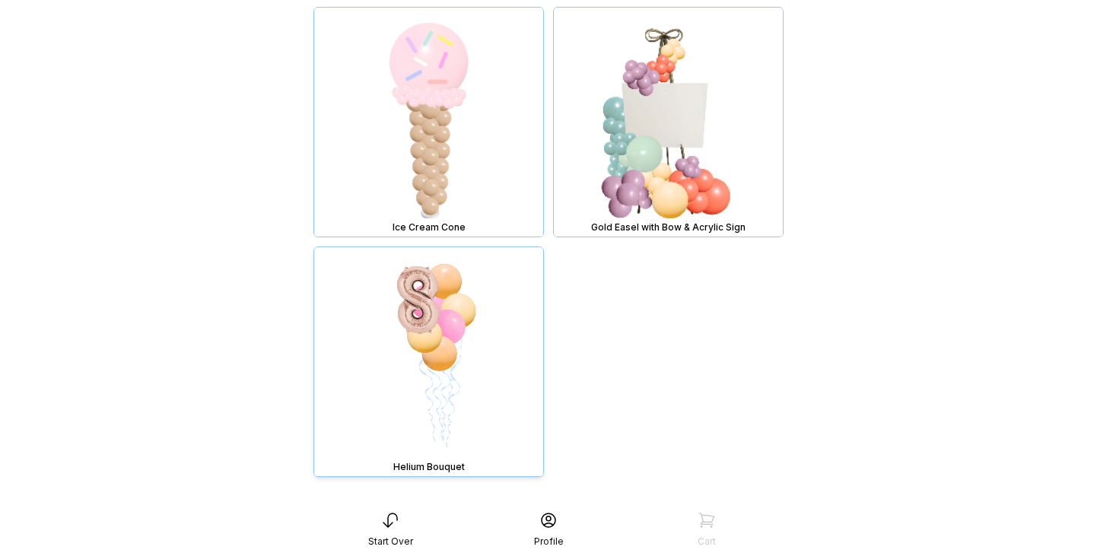
click at [437, 315] on img at bounding box center [428, 361] width 229 height 229
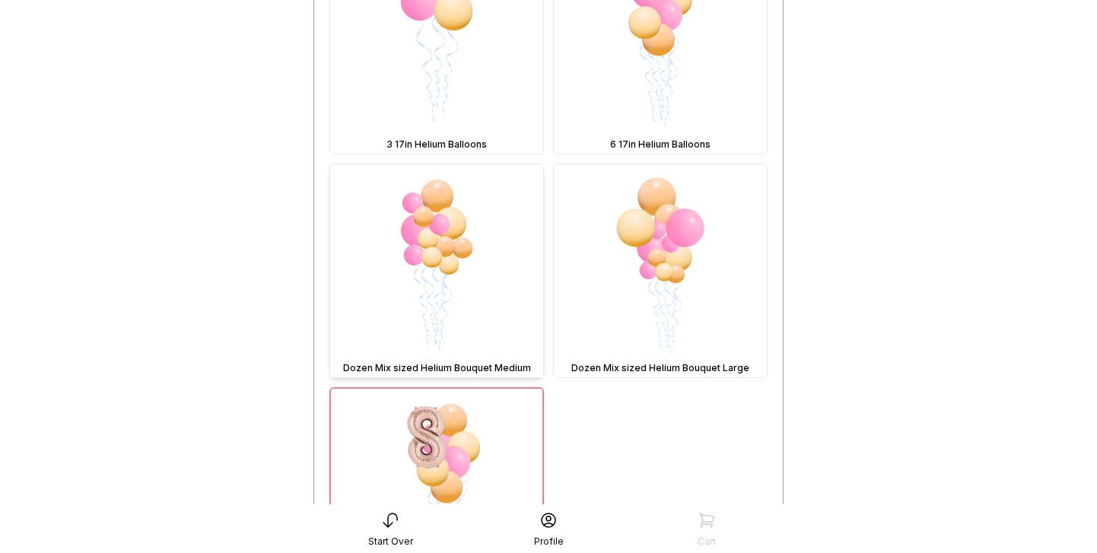
scroll to position [370, 0]
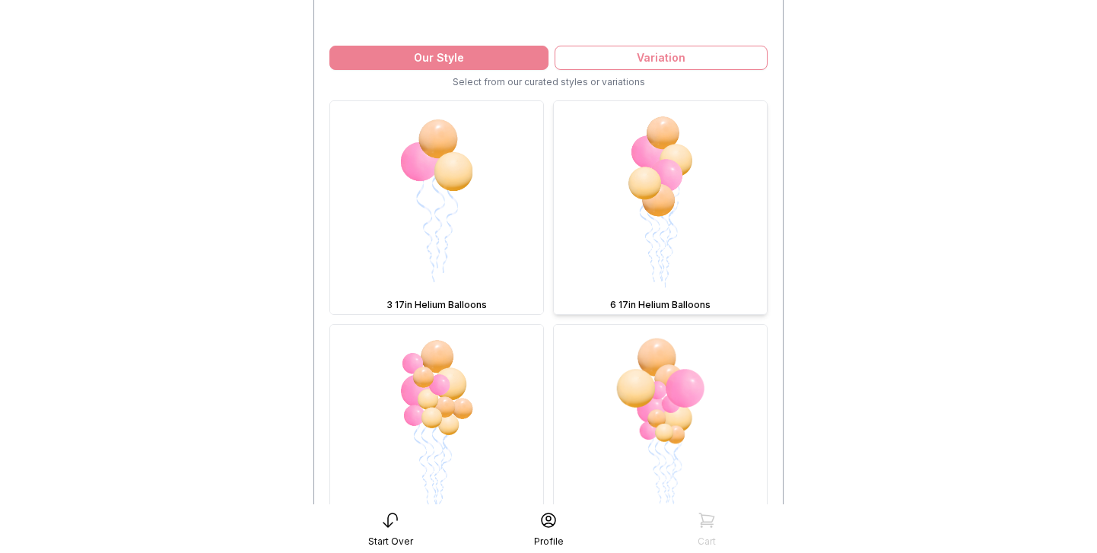
click at [663, 192] on img at bounding box center [660, 207] width 213 height 213
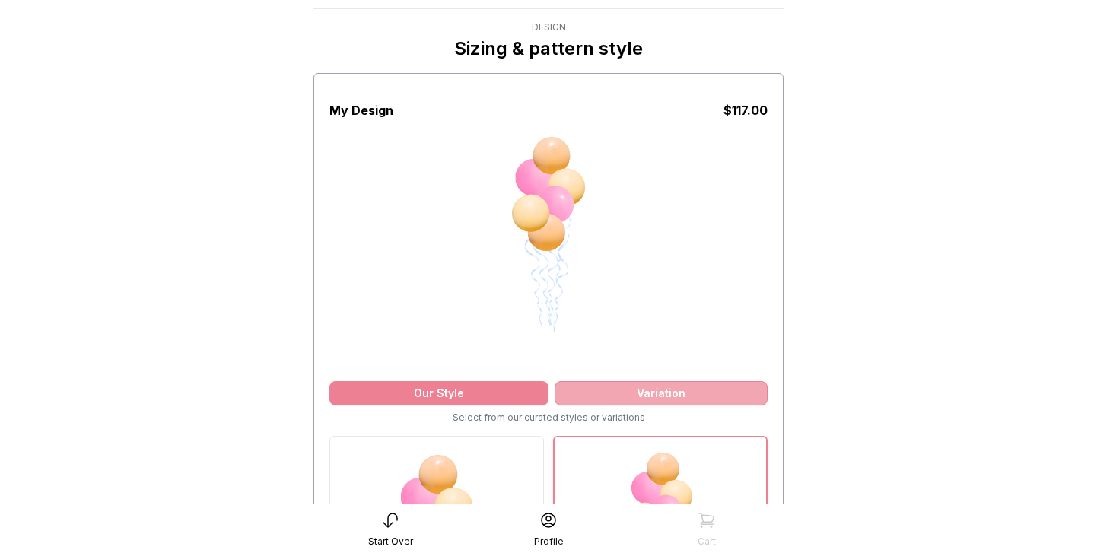
click at [651, 397] on div "Variation" at bounding box center [661, 393] width 213 height 24
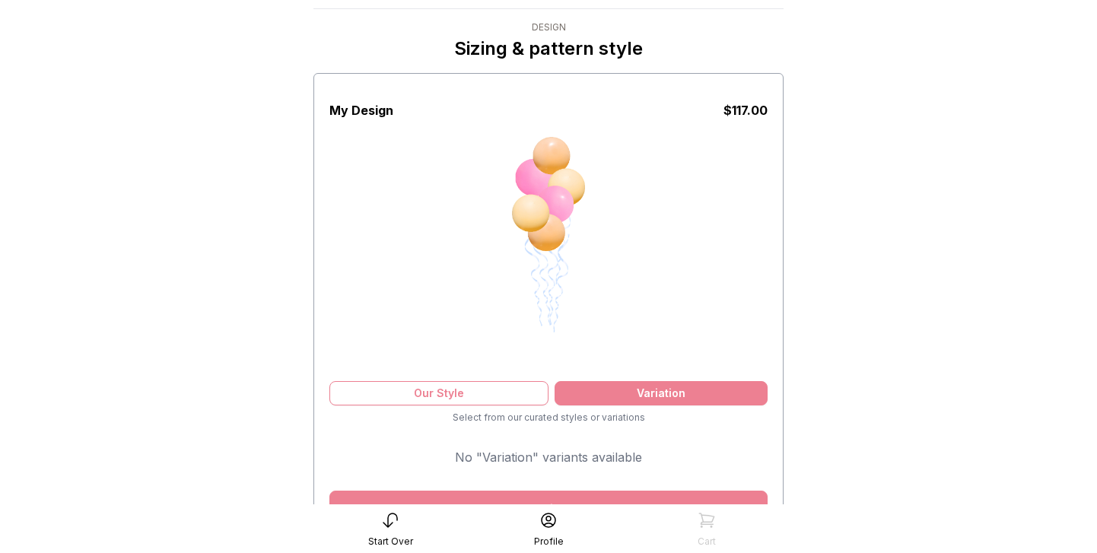
scroll to position [57, 0]
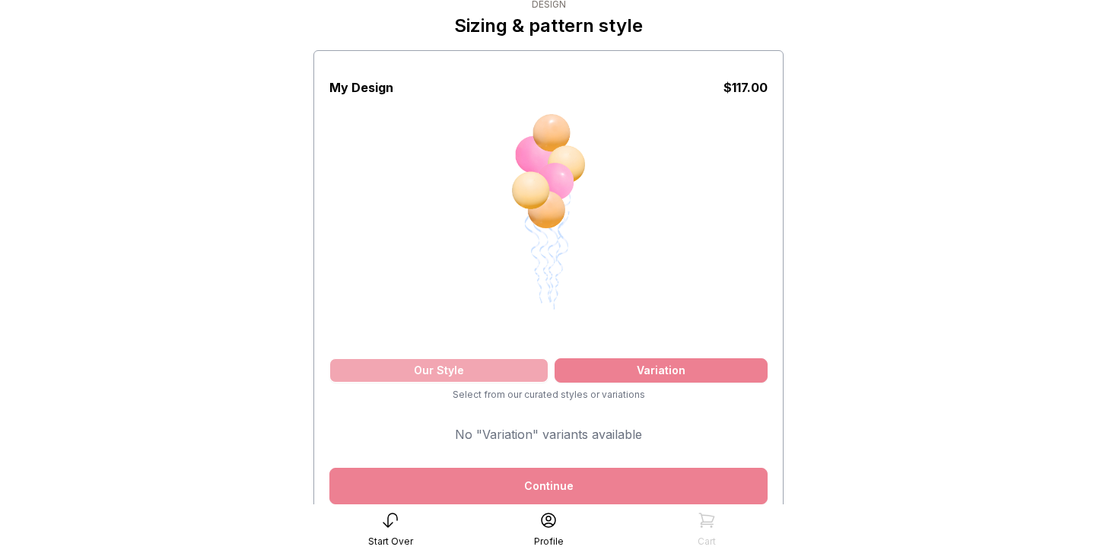
click at [515, 380] on div "Our Style" at bounding box center [438, 370] width 219 height 24
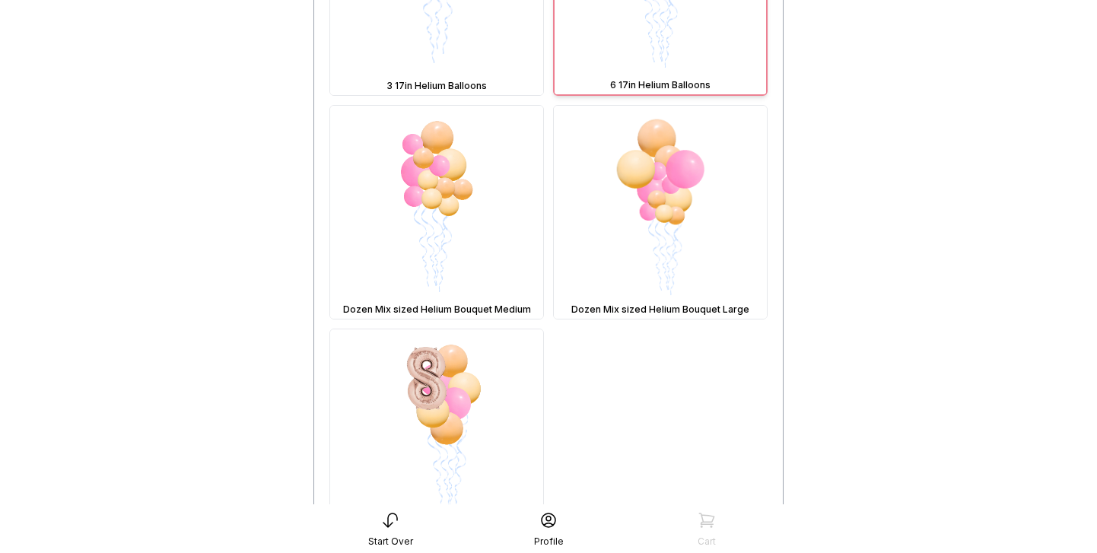
scroll to position [823, 0]
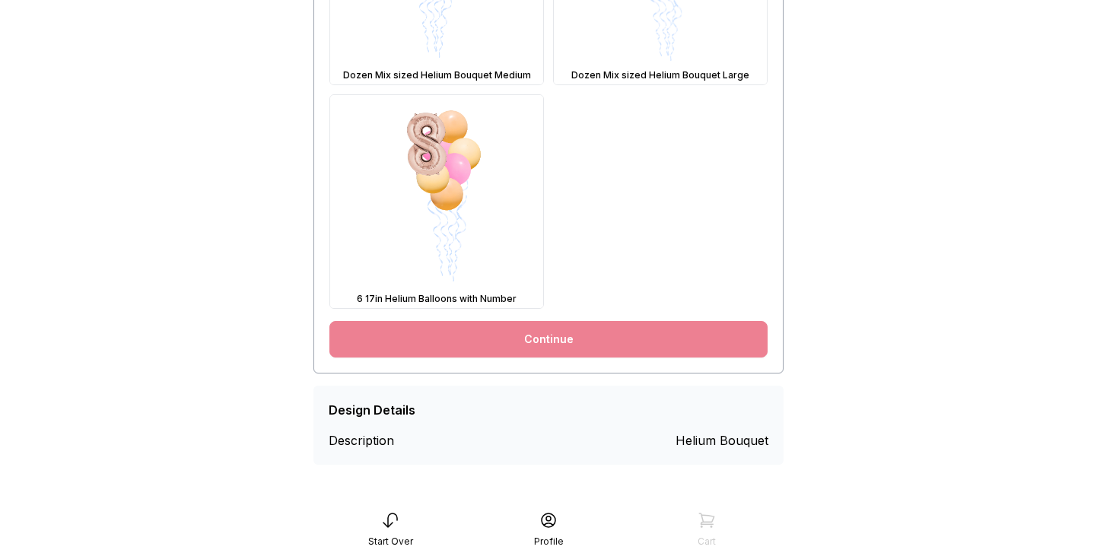
click at [599, 341] on link "Continue" at bounding box center [548, 339] width 438 height 37
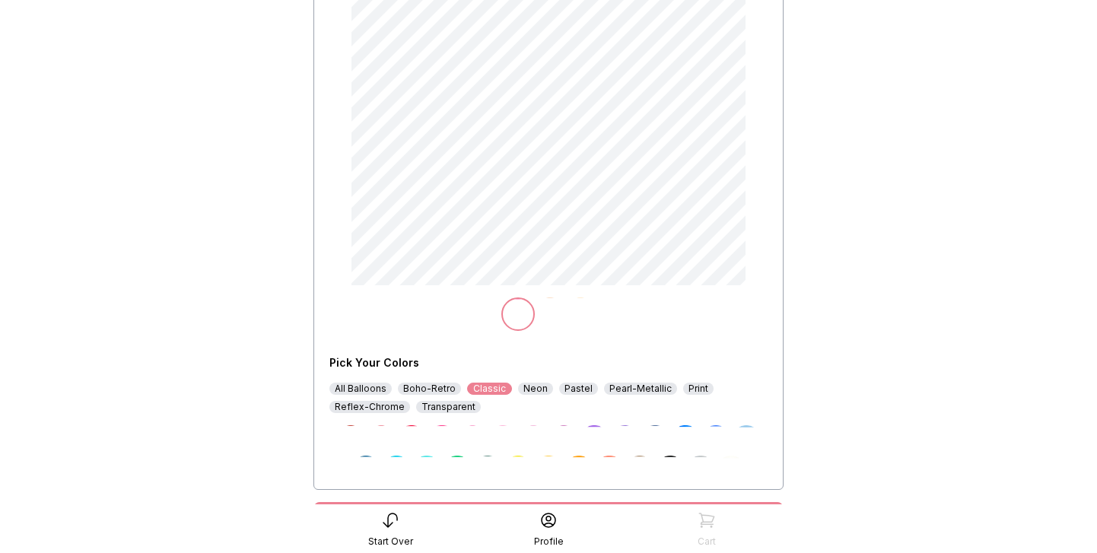
scroll to position [258, 0]
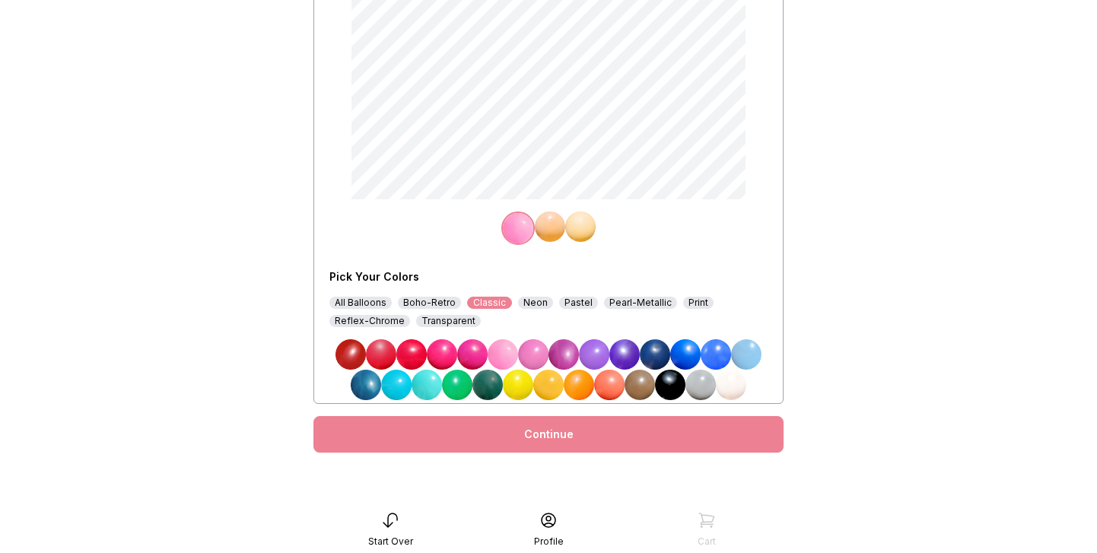
click at [565, 437] on div "Continue" at bounding box center [548, 434] width 470 height 37
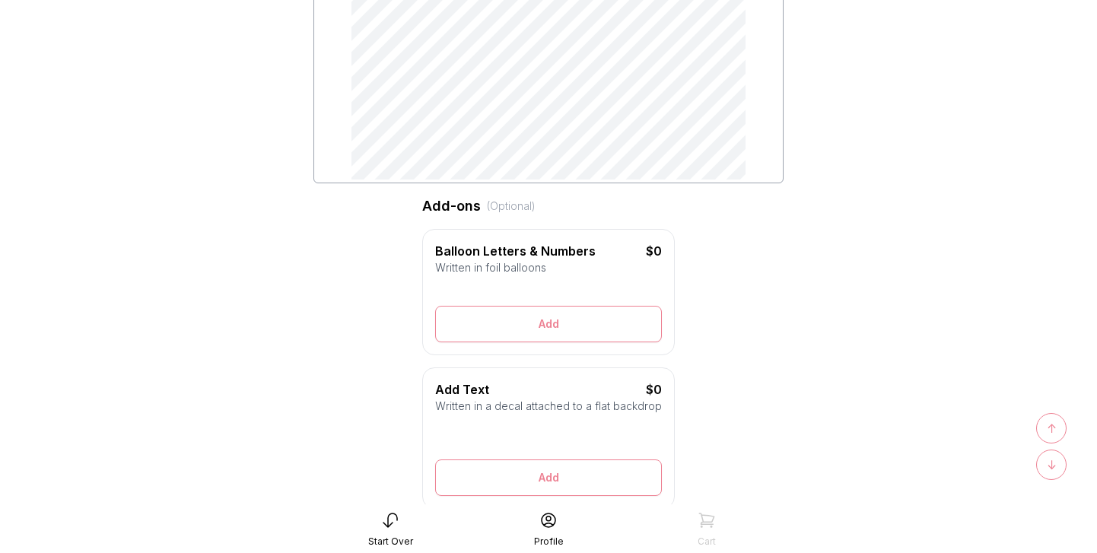
scroll to position [348, 0]
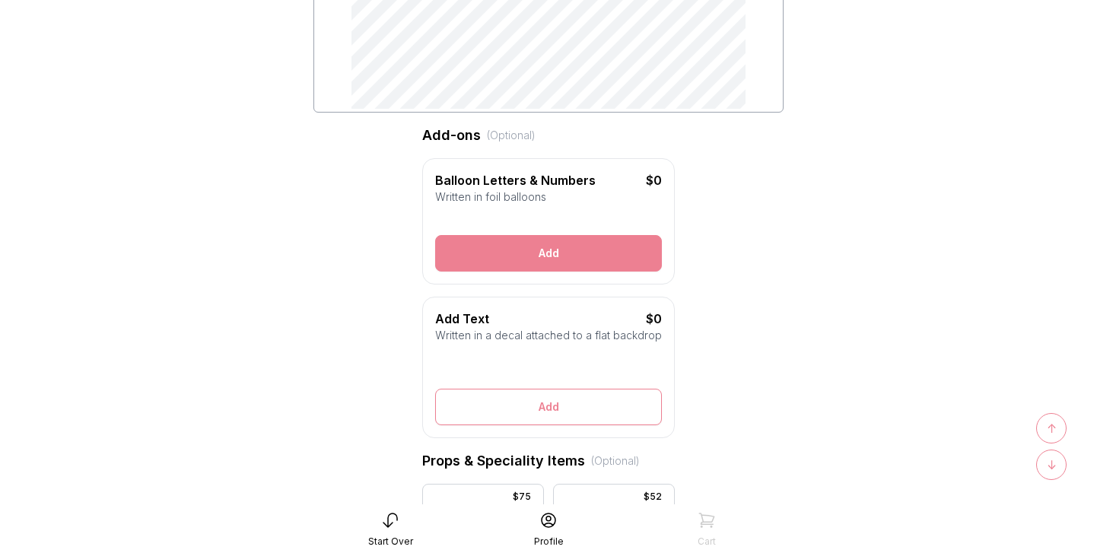
click at [545, 250] on button "Add" at bounding box center [548, 253] width 227 height 37
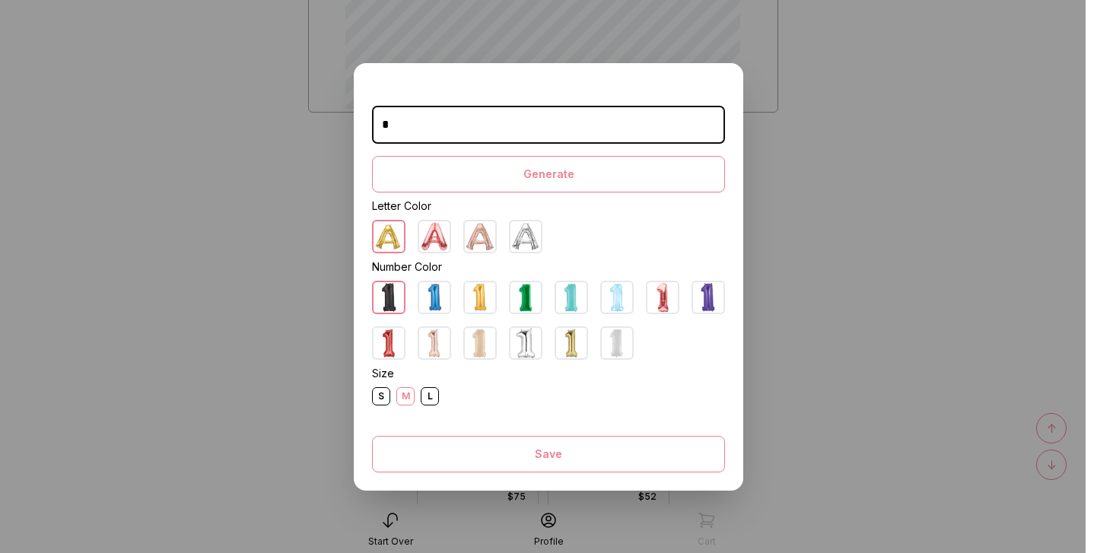
type input "*"
click at [433, 341] on img at bounding box center [434, 343] width 30 height 30
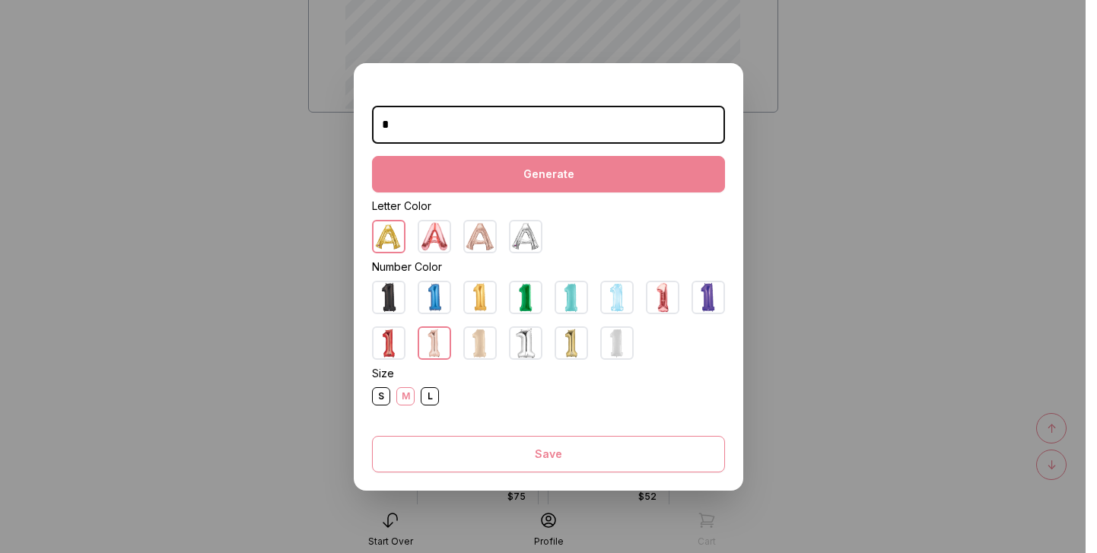
click at [537, 168] on button "Generate" at bounding box center [548, 174] width 353 height 37
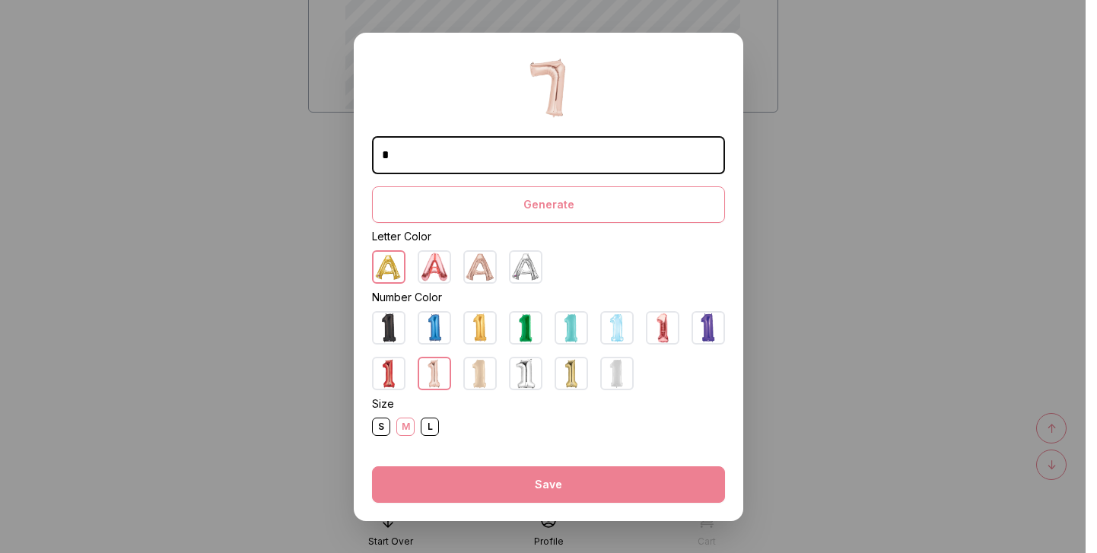
click at [539, 485] on button "Save" at bounding box center [548, 484] width 353 height 37
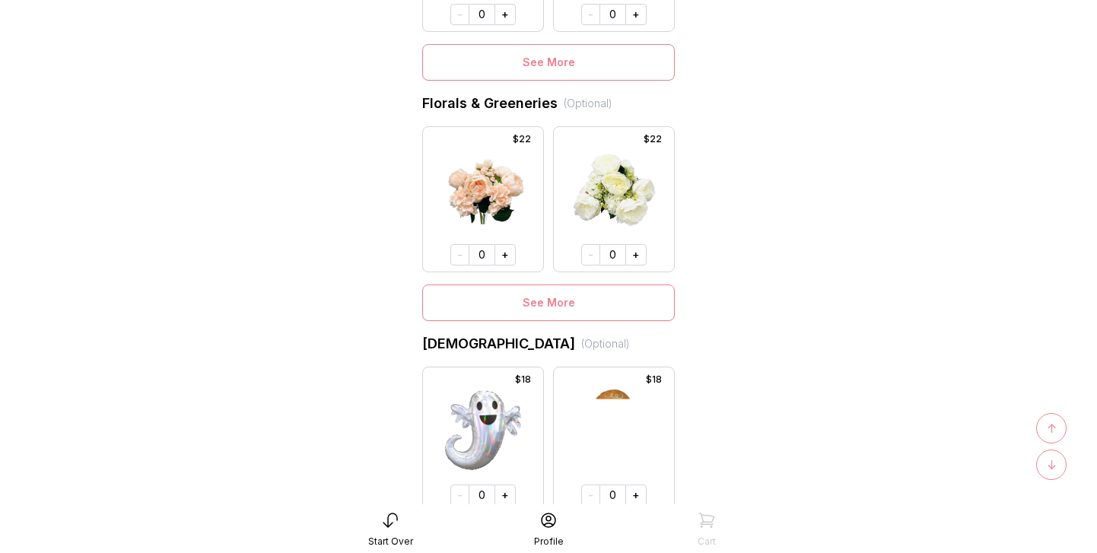
scroll to position [1010, 0]
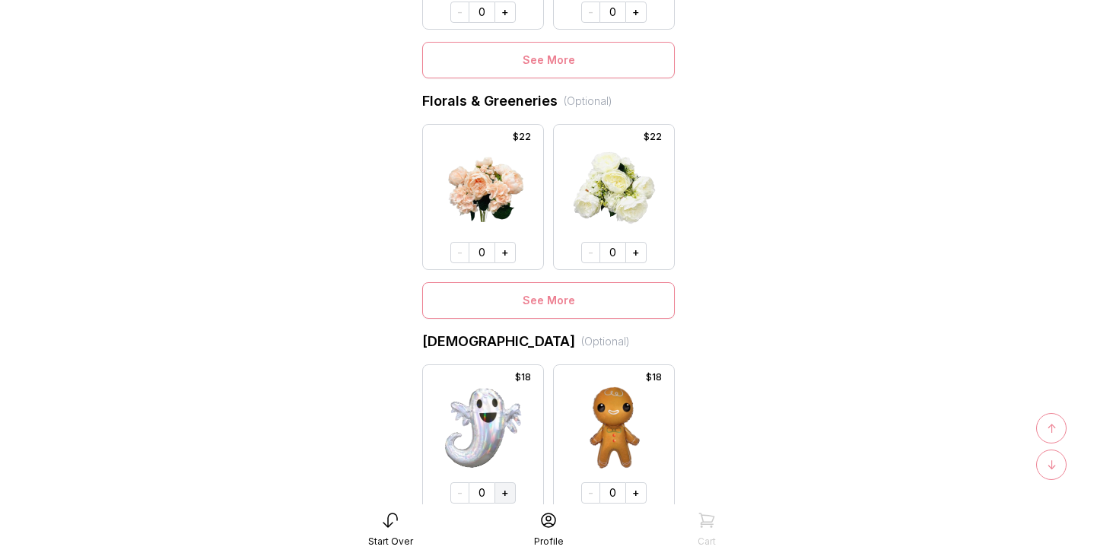
click at [508, 491] on button "+" at bounding box center [504, 492] width 21 height 21
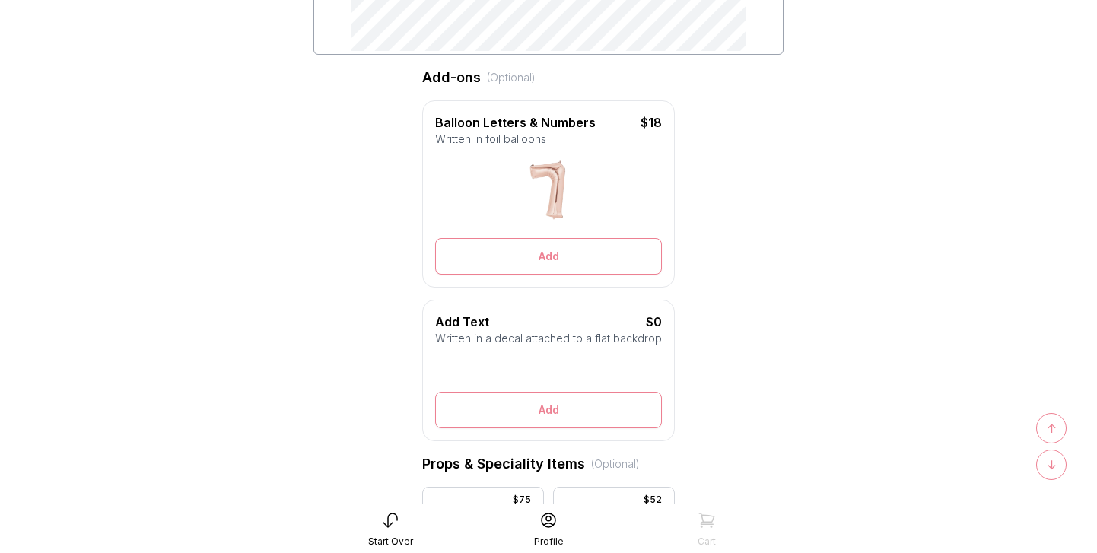
scroll to position [0, 0]
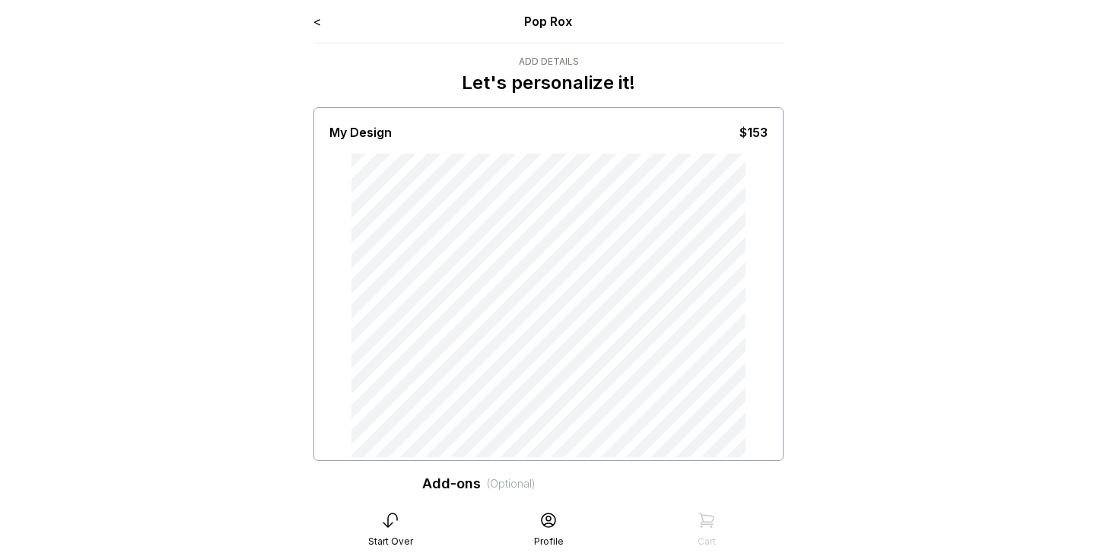
click at [381, 536] on div "Start Over" at bounding box center [390, 542] width 45 height 12
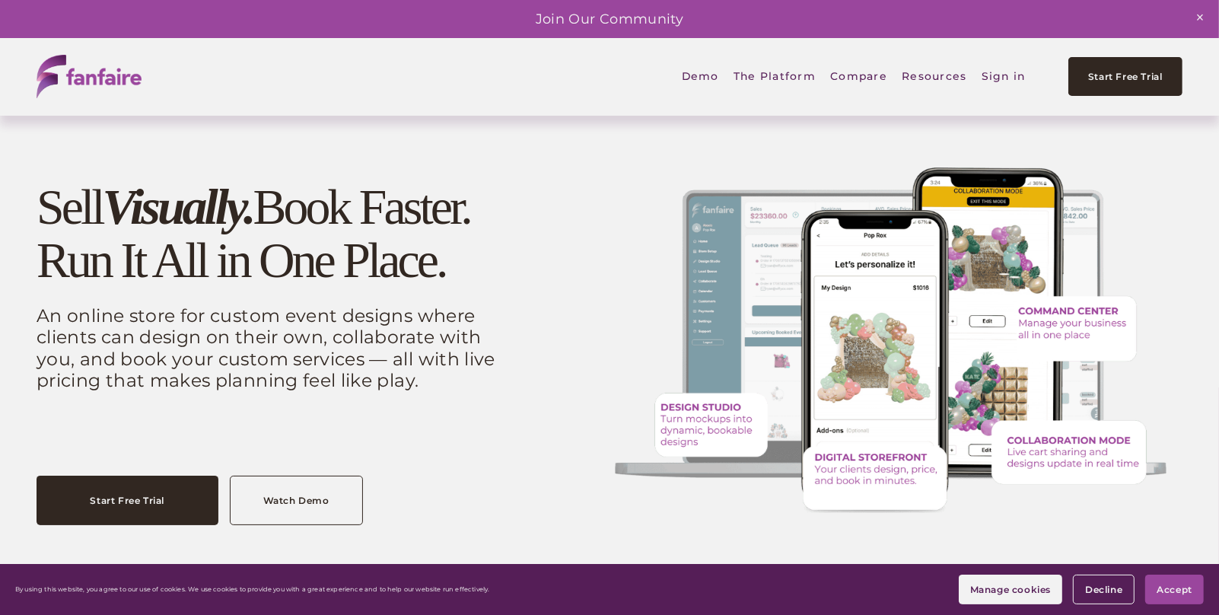
click at [0, 0] on span "Pricing Wizard" at bounding box center [0, 0] width 0 height 0
